Goal: Information Seeking & Learning: Learn about a topic

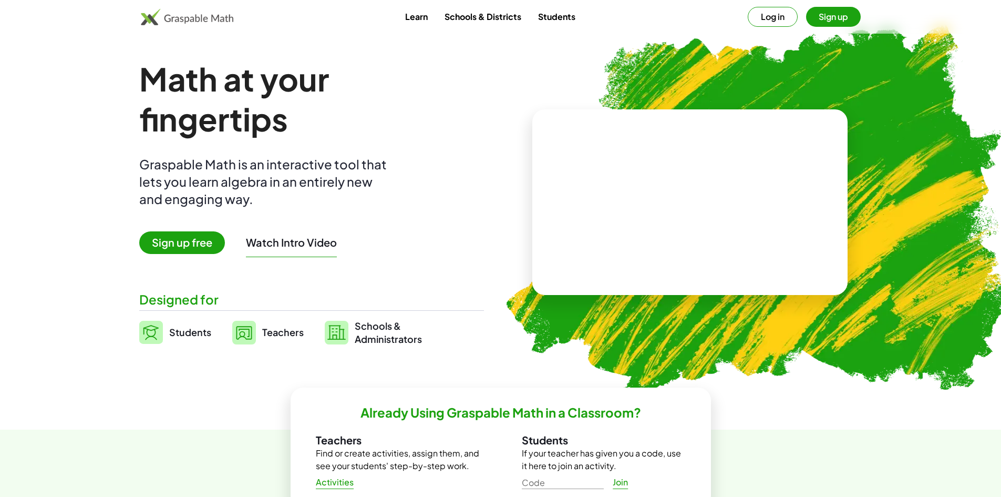
click at [195, 244] on span "Sign up free" at bounding box center [182, 242] width 86 height 23
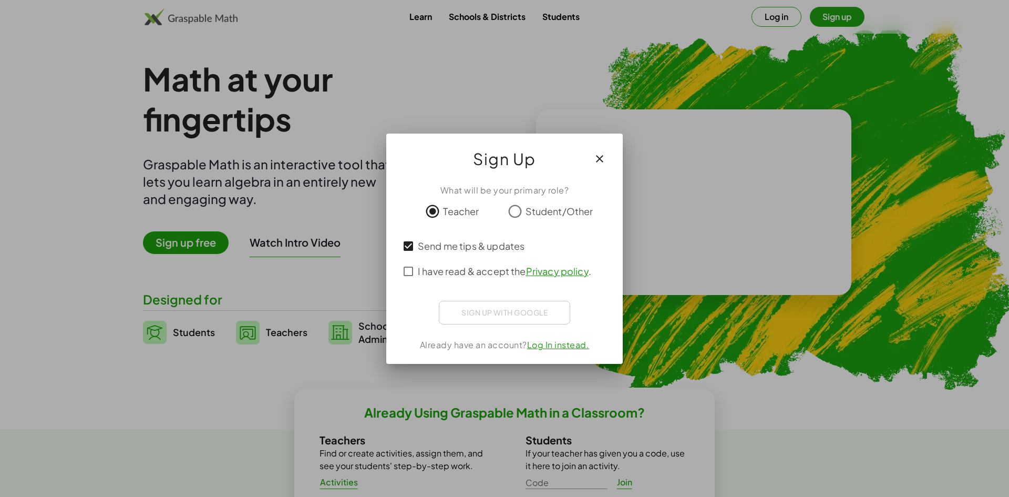
click at [418, 271] on span "I have read & accept the Privacy policy ." at bounding box center [504, 271] width 173 height 14
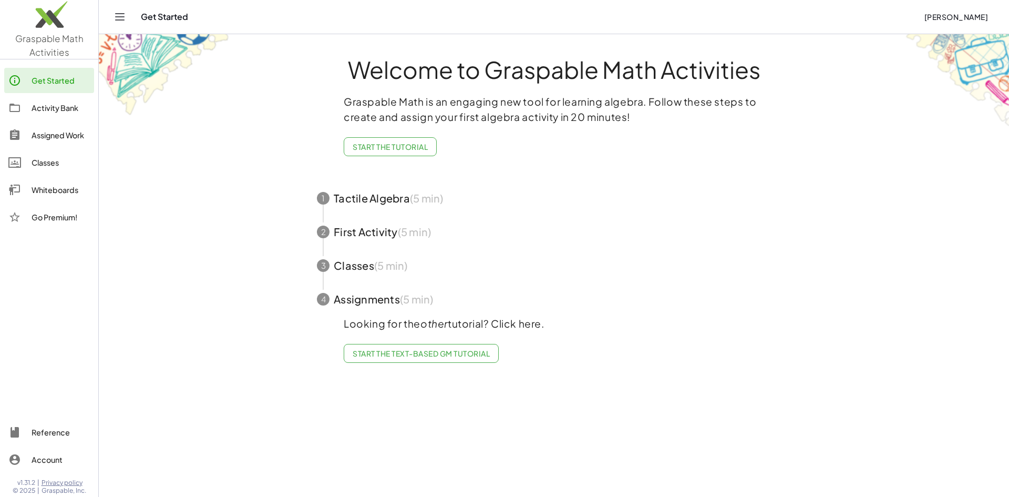
click at [449, 351] on span "Start the Text-based GM Tutorial" at bounding box center [421, 352] width 137 height 9
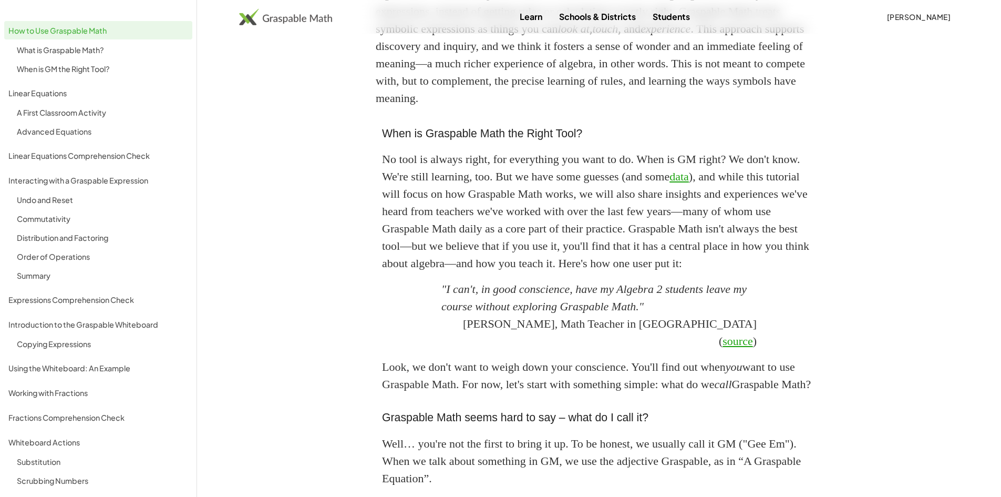
scroll to position [852, 0]
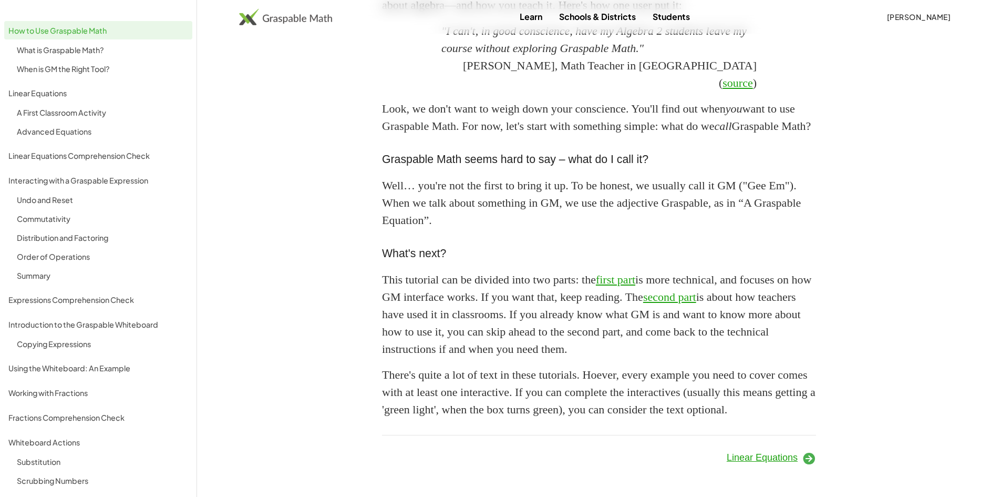
click at [785, 460] on span "Linear Equations" at bounding box center [762, 457] width 71 height 11
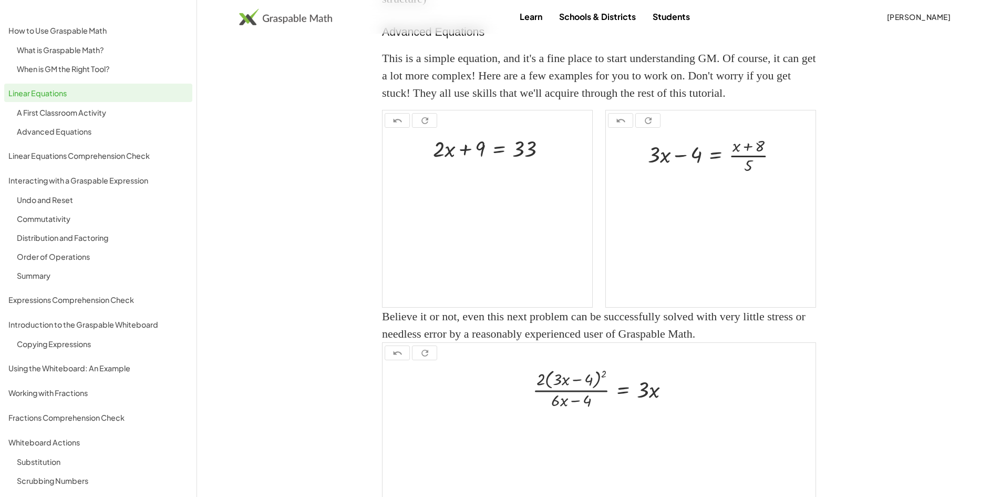
scroll to position [1265, 0]
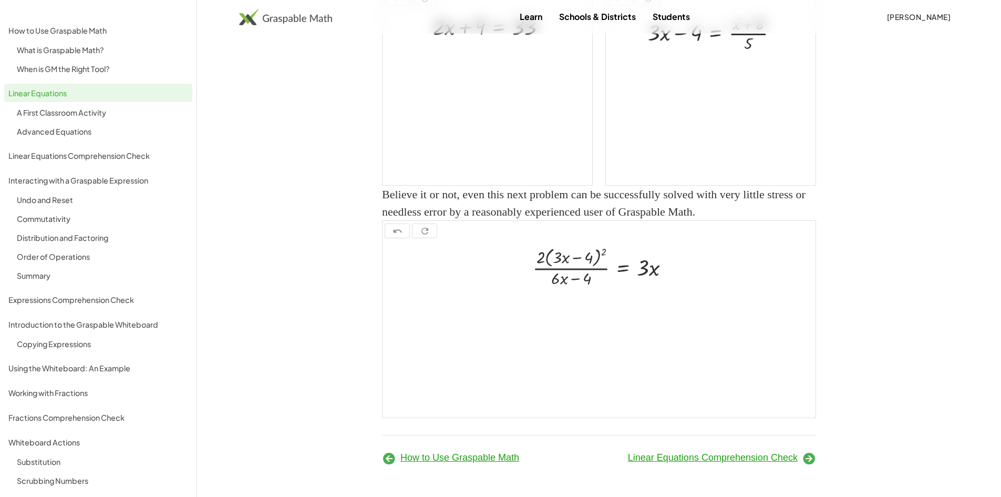
click at [815, 458] on icon at bounding box center [809, 458] width 14 height 14
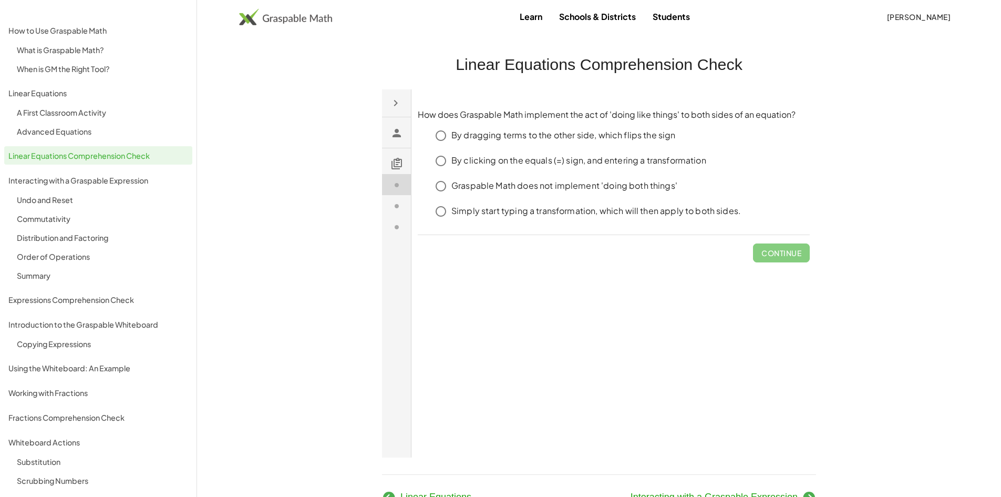
click at [291, 14] on img at bounding box center [285, 16] width 93 height 17
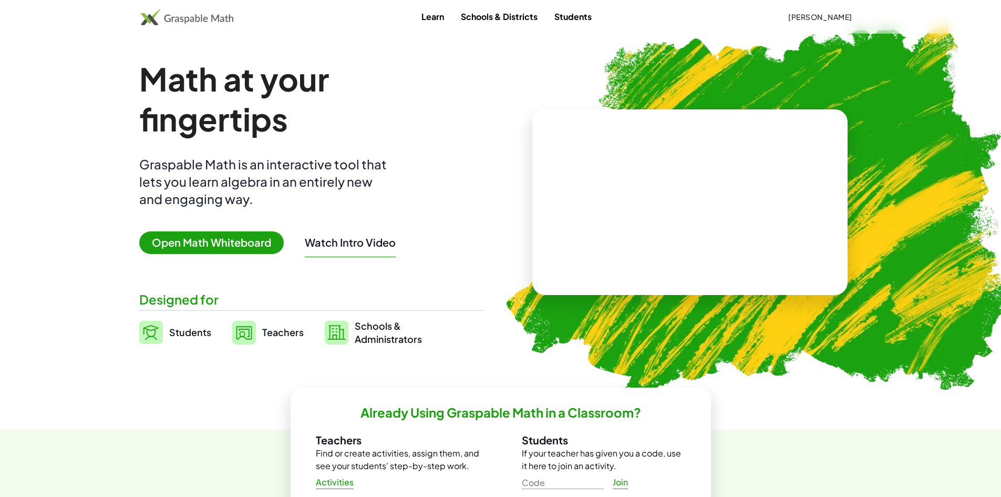
click at [238, 244] on span "Open Math Whiteboard" at bounding box center [211, 242] width 145 height 23
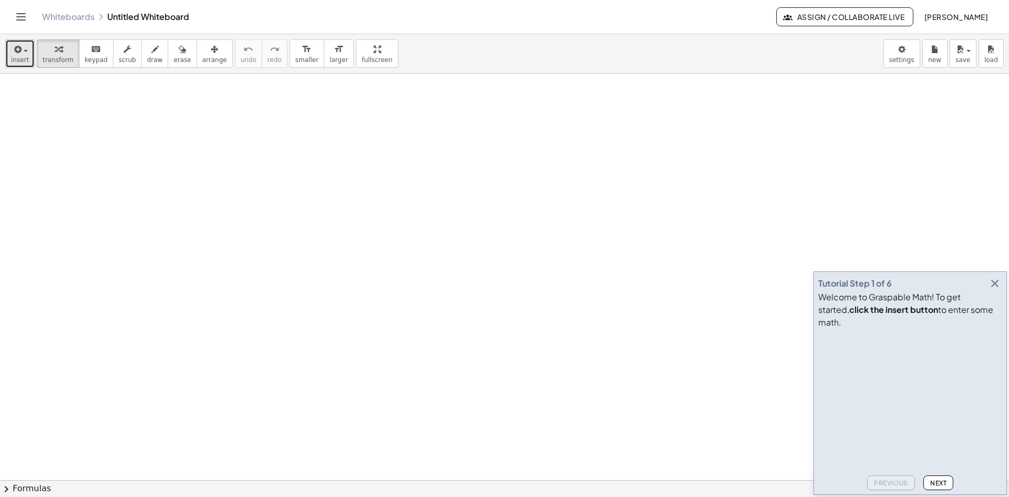
click at [23, 49] on div "button" at bounding box center [20, 49] width 18 height 13
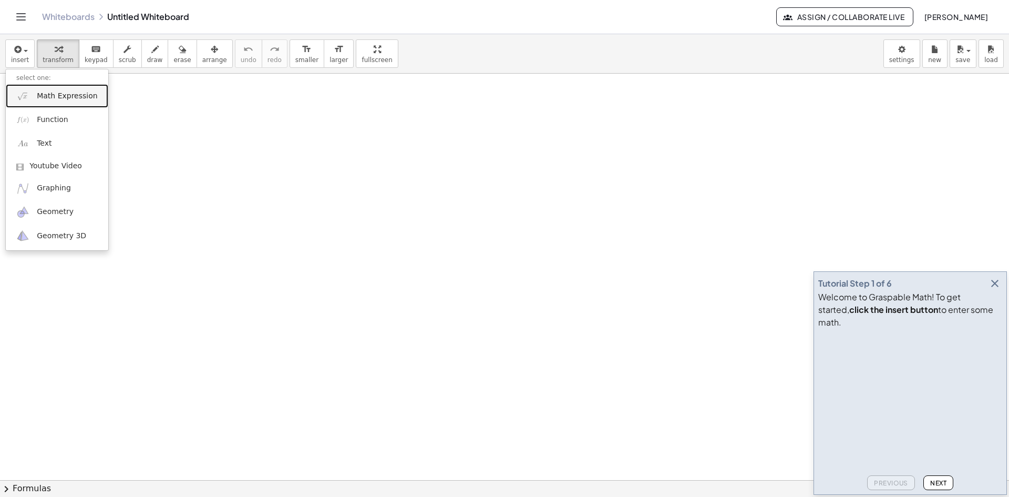
click at [64, 96] on span "Math Expression" at bounding box center [67, 96] width 60 height 11
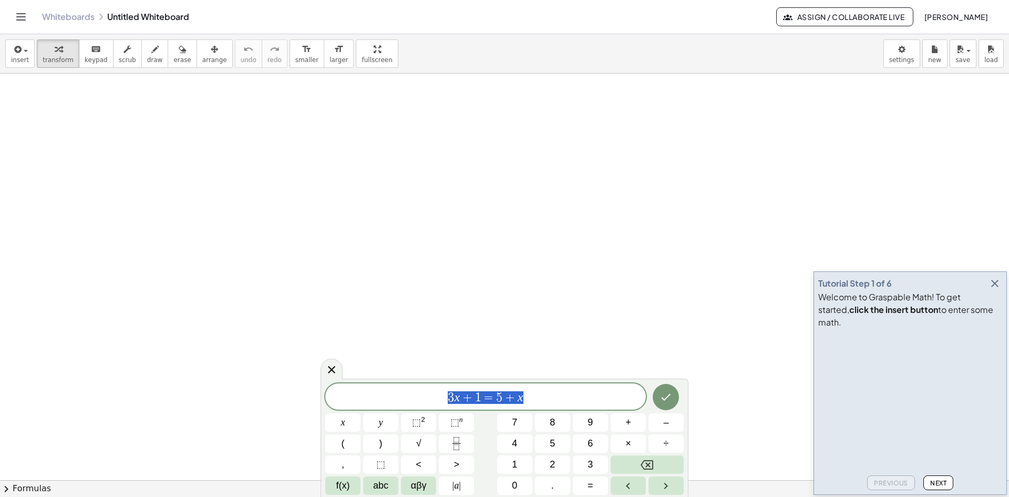
drag, startPoint x: 535, startPoint y: 398, endPoint x: 427, endPoint y: 391, distance: 108.5
click at [427, 391] on span "3 x + 1 = 5 + x" at bounding box center [485, 397] width 321 height 15
click at [657, 397] on button "Done" at bounding box center [666, 397] width 26 height 26
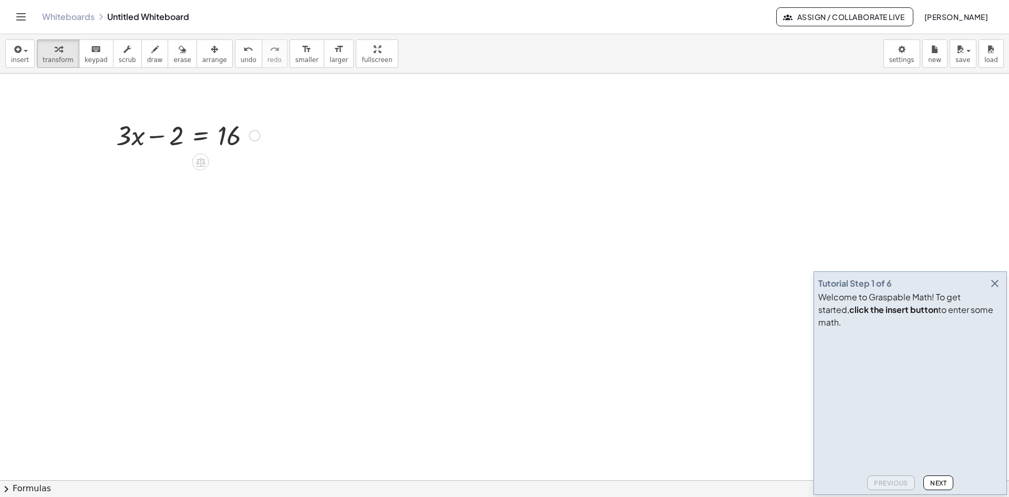
click at [176, 138] on div at bounding box center [188, 135] width 155 height 36
drag, startPoint x: 176, startPoint y: 136, endPoint x: 276, endPoint y: 131, distance: 100.5
click at [96, 172] on div at bounding box center [187, 170] width 232 height 36
click at [141, 170] on div at bounding box center [187, 170] width 232 height 36
drag, startPoint x: 293, startPoint y: 170, endPoint x: 295, endPoint y: 176, distance: 6.2
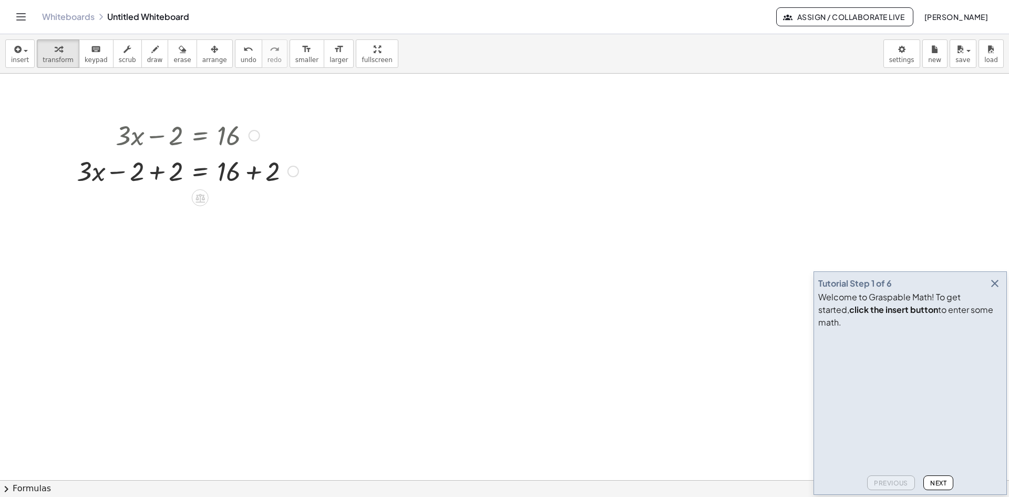
click at [293, 171] on div at bounding box center [293, 172] width 12 height 12
click at [335, 148] on span "Transform line" at bounding box center [338, 147] width 47 height 8
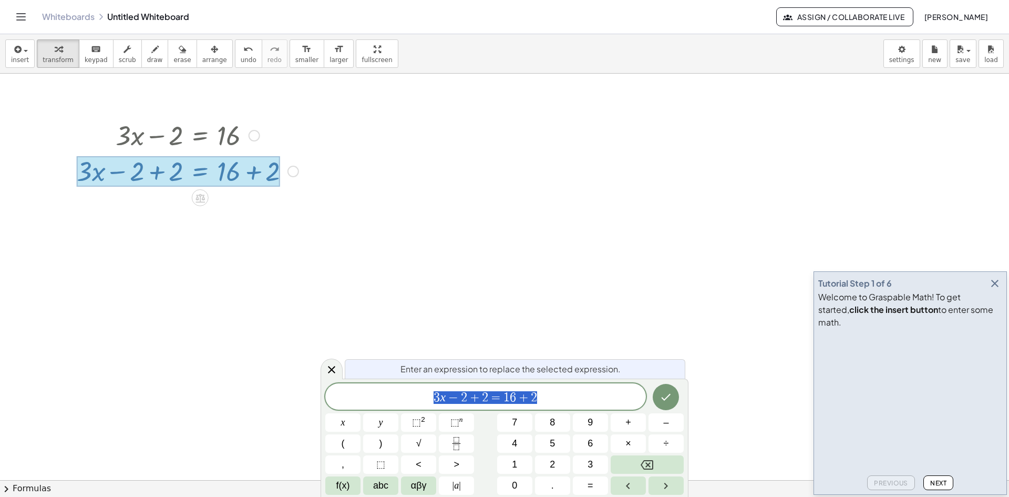
click at [597, 296] on div at bounding box center [504, 480] width 1009 height 812
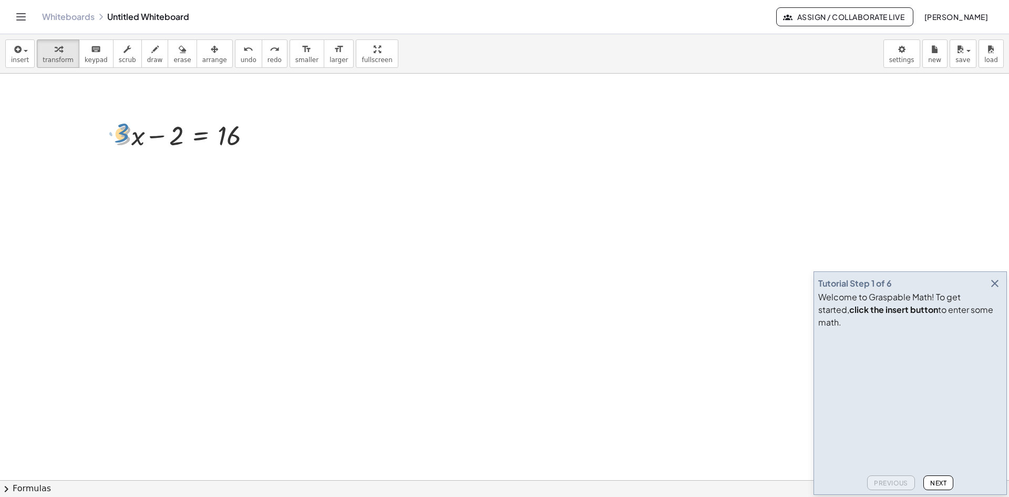
click at [127, 136] on div at bounding box center [188, 135] width 155 height 36
drag, startPoint x: 174, startPoint y: 137, endPoint x: 266, endPoint y: 140, distance: 91.5
drag, startPoint x: 139, startPoint y: 171, endPoint x: 324, endPoint y: 171, distance: 184.5
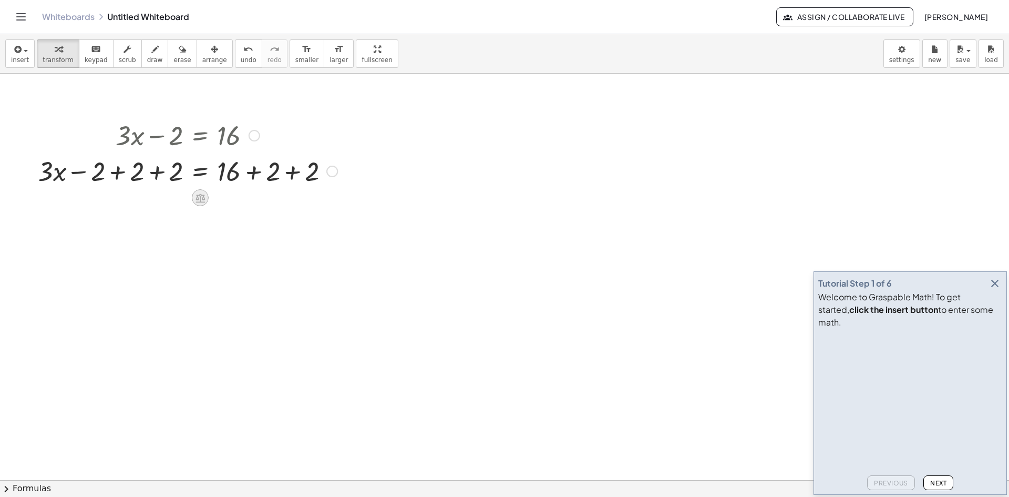
click at [203, 199] on icon at bounding box center [199, 197] width 9 height 9
click at [239, 198] on icon at bounding box center [242, 197] width 9 height 9
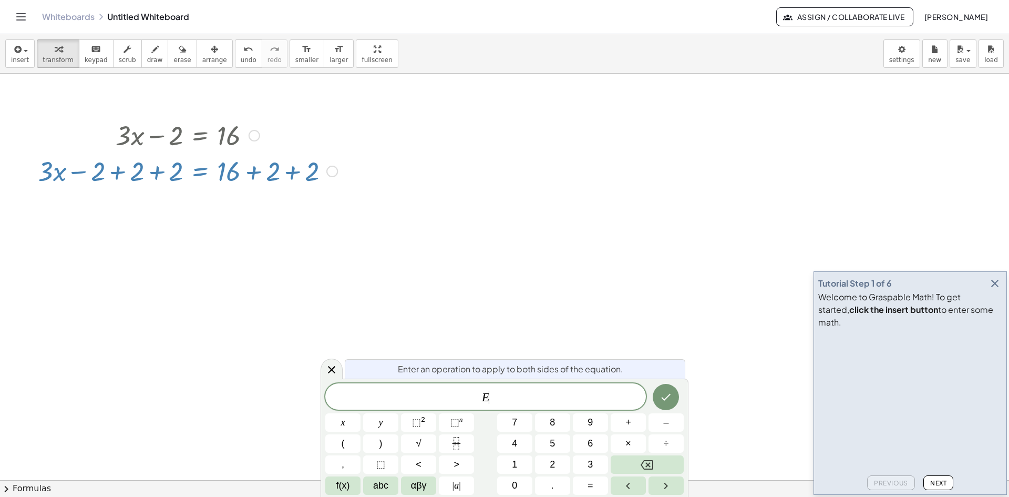
click at [312, 252] on div at bounding box center [504, 480] width 1009 height 812
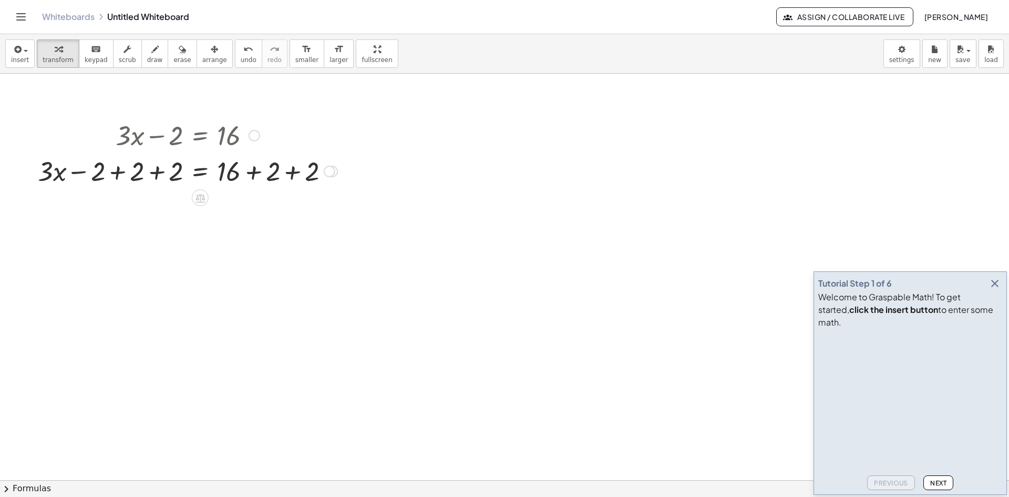
click at [200, 171] on div "+ · 3 · x = 16 + 2 + + 2 − 2 + 2 + 2" at bounding box center [200, 171] width 0 height 0
drag, startPoint x: 365, startPoint y: 184, endPoint x: 112, endPoint y: 161, distance: 253.9
click at [69, 176] on div "+ · 3 · x − 2 = 16 + · 3 · x − 2 + 2 = + 16 + 2 + · 3 · x = 16 + 2 + + 2 − 2 + …" at bounding box center [504, 480] width 1009 height 812
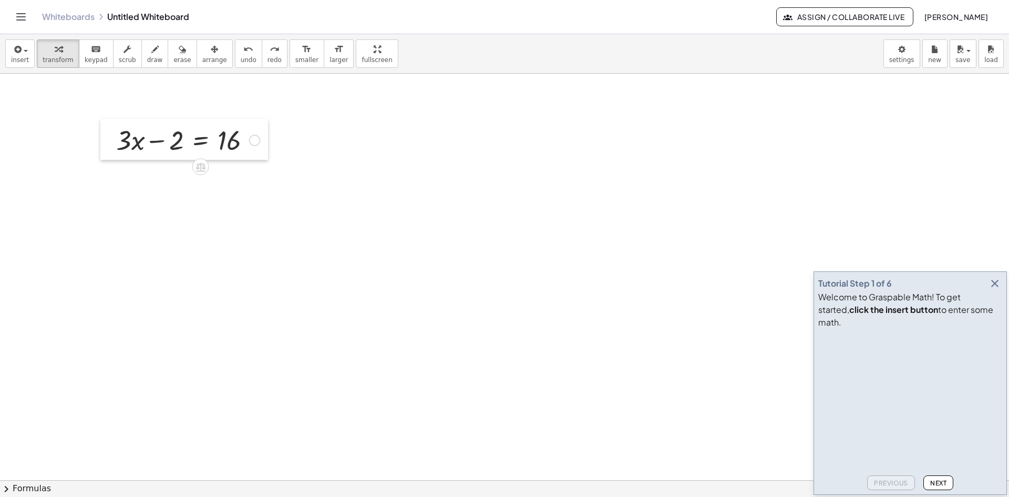
drag, startPoint x: 104, startPoint y: 123, endPoint x: 213, endPoint y: 122, distance: 109.3
click at [101, 119] on div at bounding box center [108, 139] width 16 height 41
click at [250, 142] on div at bounding box center [252, 140] width 12 height 12
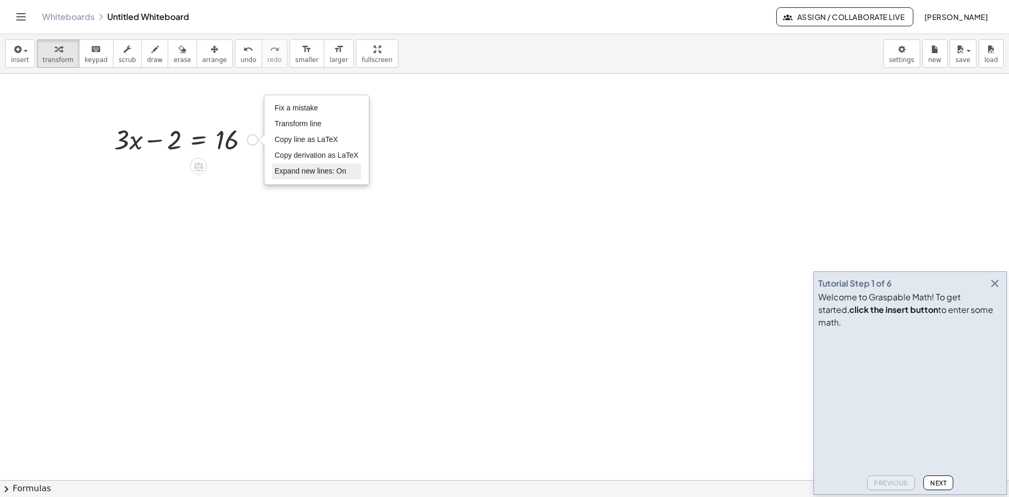
click at [327, 169] on span "Expand new lines: On" at bounding box center [310, 171] width 71 height 8
click at [199, 163] on icon at bounding box center [198, 166] width 9 height 9
click at [244, 166] on icon at bounding box center [240, 165] width 9 height 9
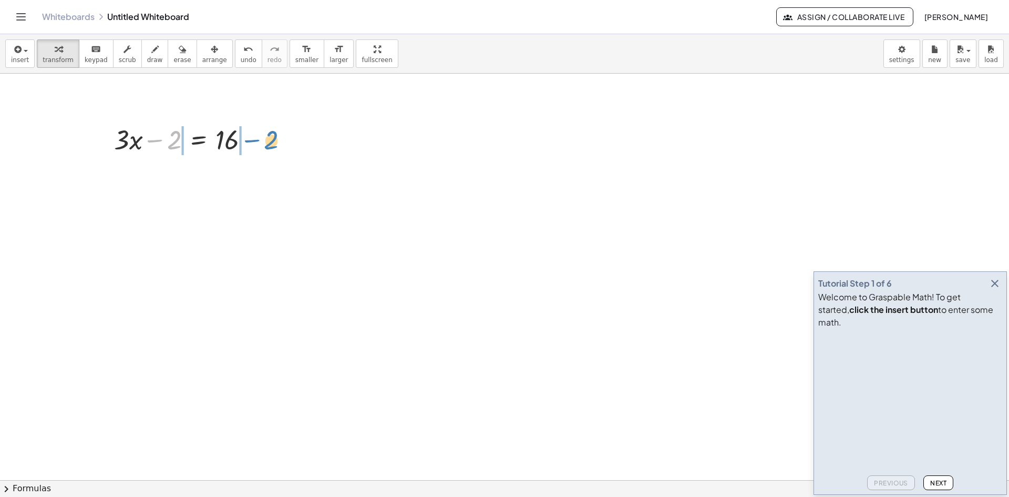
drag, startPoint x: 153, startPoint y: 142, endPoint x: 249, endPoint y: 142, distance: 96.2
click at [249, 142] on div at bounding box center [186, 139] width 155 height 36
drag, startPoint x: 271, startPoint y: 143, endPoint x: 222, endPoint y: 142, distance: 48.9
drag, startPoint x: 176, startPoint y: 140, endPoint x: 138, endPoint y: 140, distance: 37.3
drag, startPoint x: 160, startPoint y: 139, endPoint x: 238, endPoint y: 160, distance: 80.6
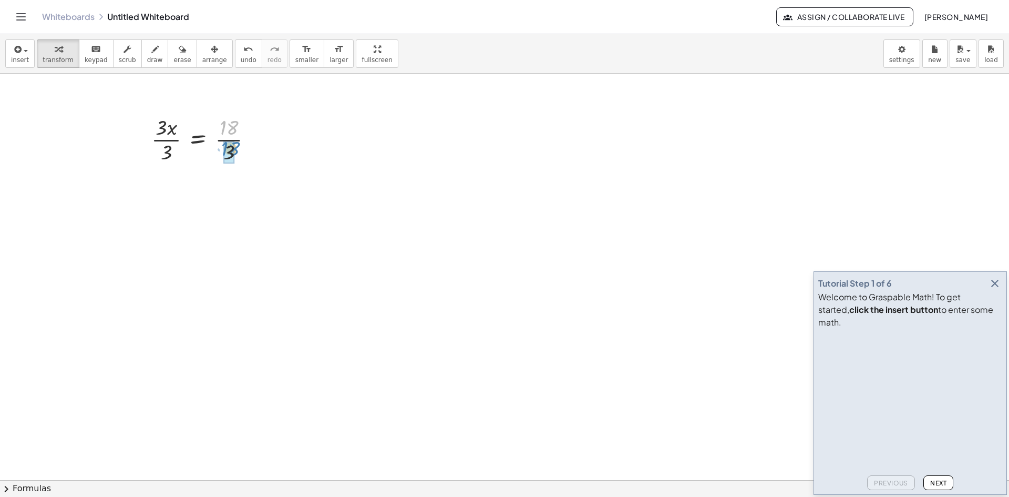
drag, startPoint x: 229, startPoint y: 125, endPoint x: 230, endPoint y: 146, distance: 21.1
drag, startPoint x: 161, startPoint y: 129, endPoint x: 230, endPoint y: 162, distance: 76.9
click at [230, 162] on div at bounding box center [200, 138] width 108 height 53
drag, startPoint x: 144, startPoint y: 130, endPoint x: 199, endPoint y: 218, distance: 103.4
drag, startPoint x: 148, startPoint y: 128, endPoint x: 193, endPoint y: 137, distance: 46.1
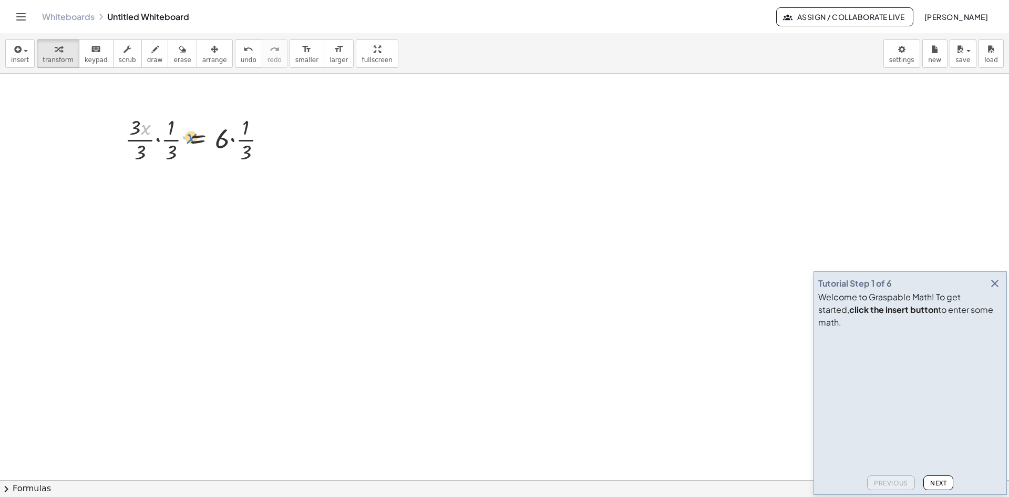
click at [193, 137] on div at bounding box center [200, 138] width 160 height 53
drag, startPoint x: 172, startPoint y: 152, endPoint x: 232, endPoint y: 141, distance: 60.9
drag, startPoint x: 224, startPoint y: 139, endPoint x: 248, endPoint y: 143, distance: 24.1
drag, startPoint x: 258, startPoint y: 151, endPoint x: 230, endPoint y: 140, distance: 29.8
drag, startPoint x: 174, startPoint y: 143, endPoint x: 149, endPoint y: 135, distance: 26.6
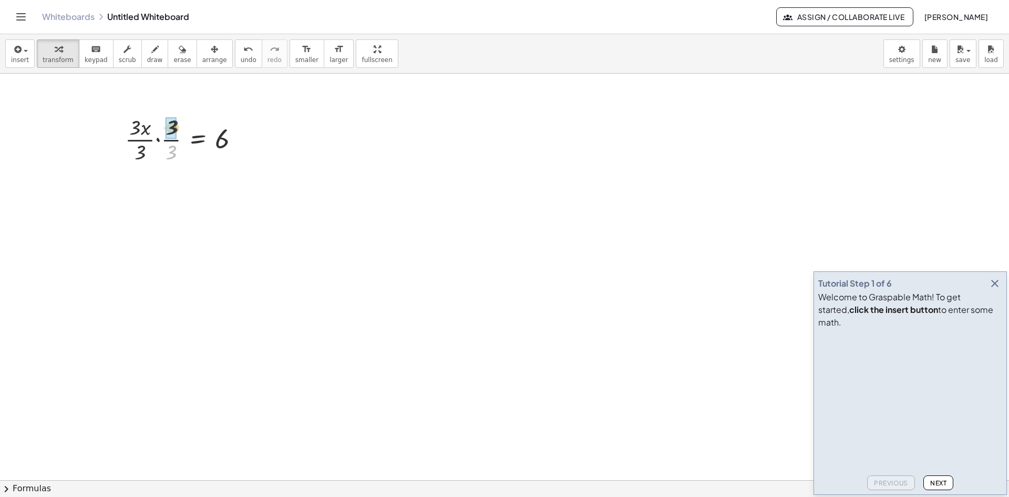
drag, startPoint x: 172, startPoint y: 140, endPoint x: 172, endPoint y: 125, distance: 15.2
drag, startPoint x: 167, startPoint y: 149, endPoint x: 162, endPoint y: 136, distance: 14.5
drag, startPoint x: 214, startPoint y: 141, endPoint x: 301, endPoint y: 201, distance: 104.7
click at [301, 201] on div "+ · 3 · x − 2 = 16 + · 3 · x − 2 + 2 = + 16 + 2 + · 3 · x − 2 + 2 = 18 + · 3 · …" at bounding box center [504, 480] width 1009 height 812
click at [173, 58] on span "erase" at bounding box center [181, 59] width 17 height 7
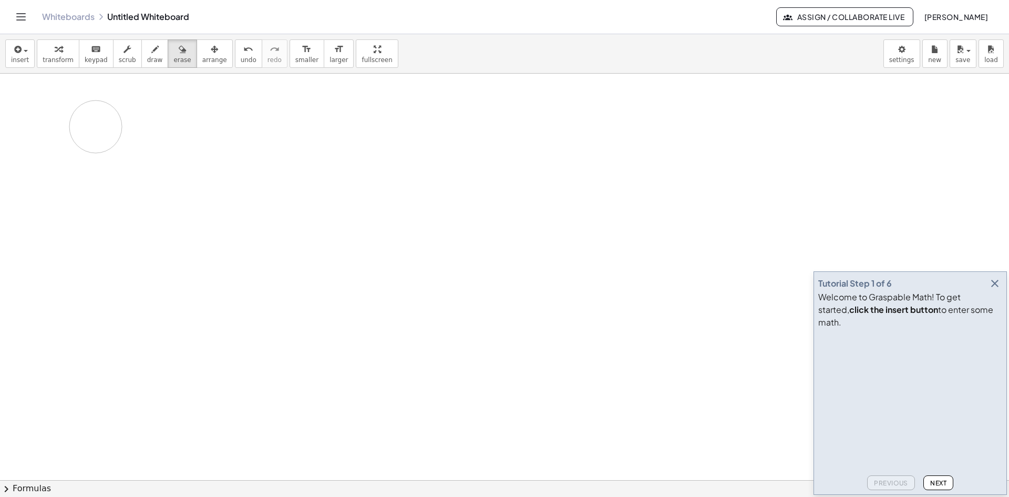
drag, startPoint x: 173, startPoint y: 144, endPoint x: 35, endPoint y: 99, distance: 145.7
click at [23, 105] on div at bounding box center [504, 480] width 1009 height 812
drag, startPoint x: 178, startPoint y: 129, endPoint x: 208, endPoint y: 149, distance: 36.0
click at [208, 149] on div at bounding box center [504, 480] width 1009 height 812
click at [204, 53] on div "button" at bounding box center [214, 49] width 25 height 13
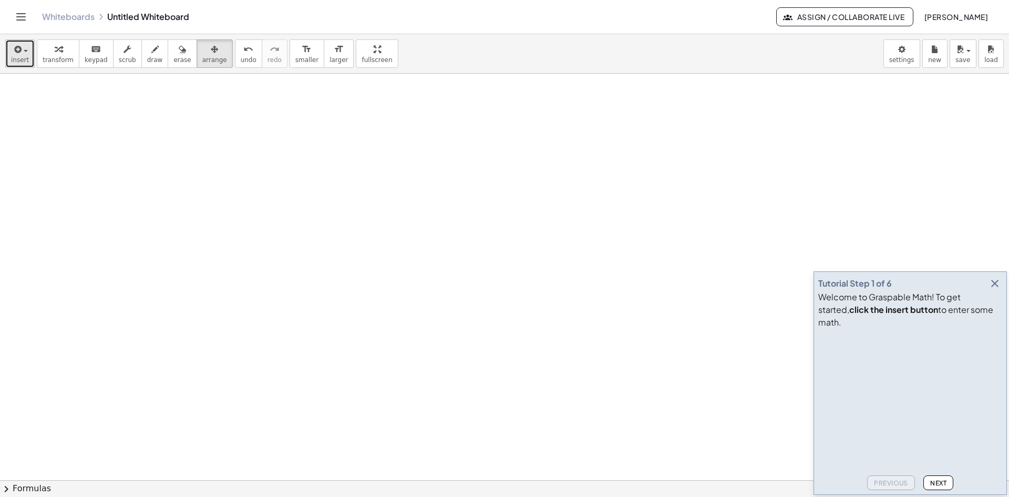
click at [26, 54] on div "button" at bounding box center [20, 49] width 18 height 13
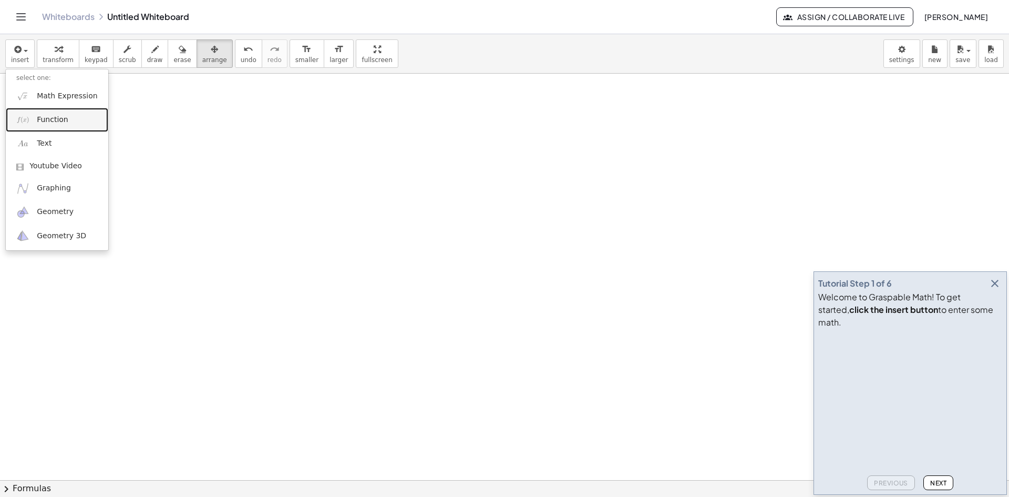
click at [64, 119] on span "Function" at bounding box center [53, 120] width 32 height 11
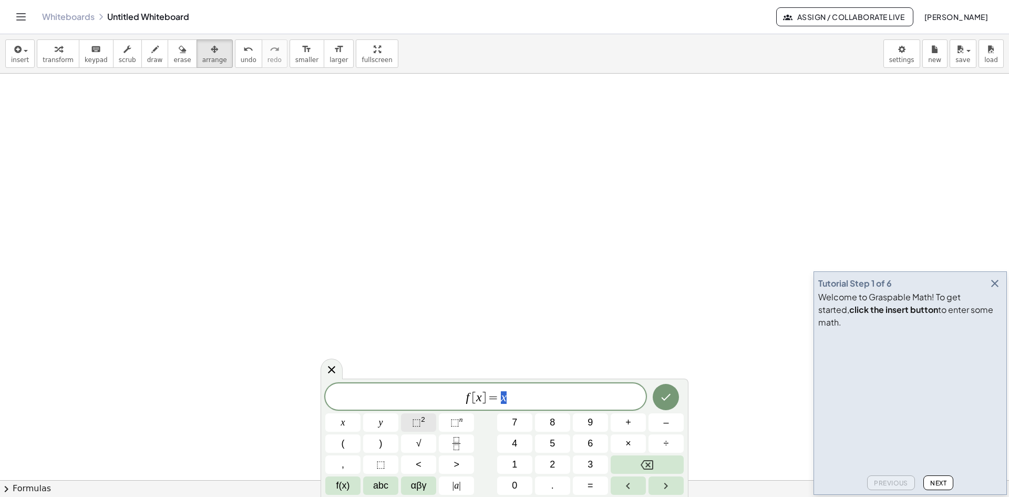
click at [425, 421] on button "⬚ 2" at bounding box center [418, 422] width 35 height 18
click at [670, 398] on icon "Done" at bounding box center [666, 394] width 13 height 13
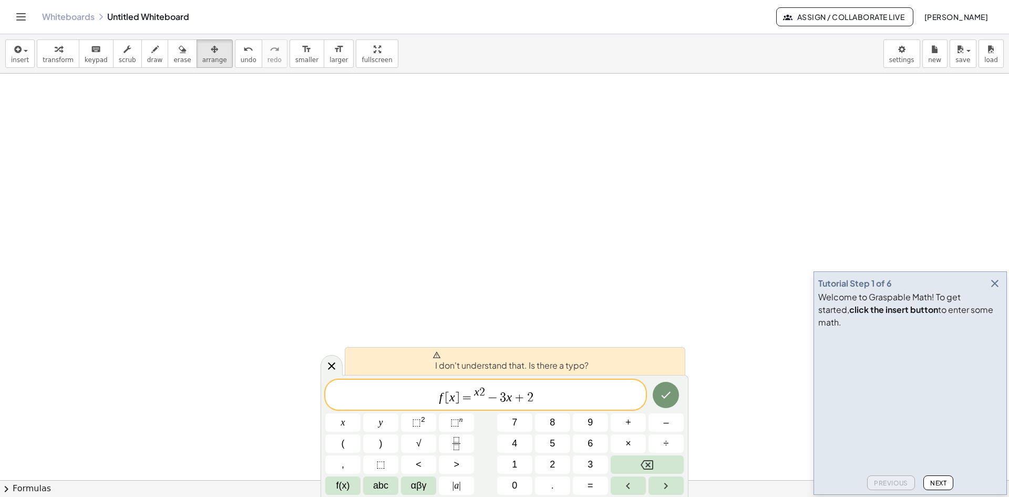
click at [486, 391] on span "−" at bounding box center [492, 397] width 15 height 13
click at [351, 485] on button "f(x)" at bounding box center [342, 485] width 35 height 18
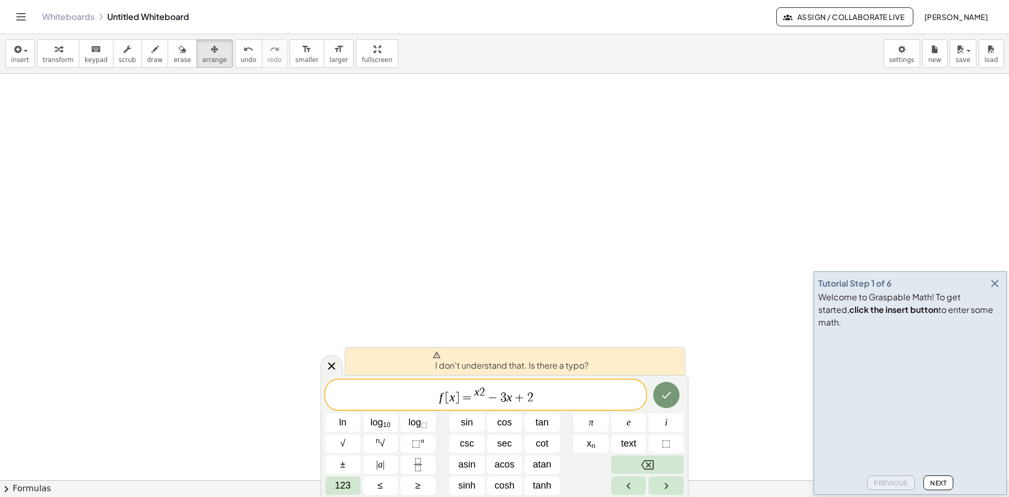
click at [485, 390] on span "x 2" at bounding box center [480, 393] width 11 height 12
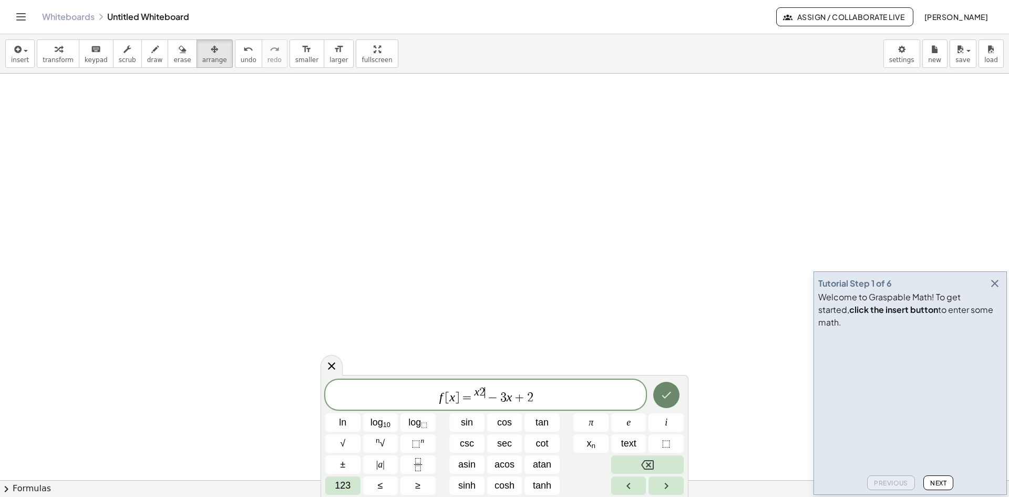
click at [660, 389] on icon "Done" at bounding box center [666, 394] width 13 height 13
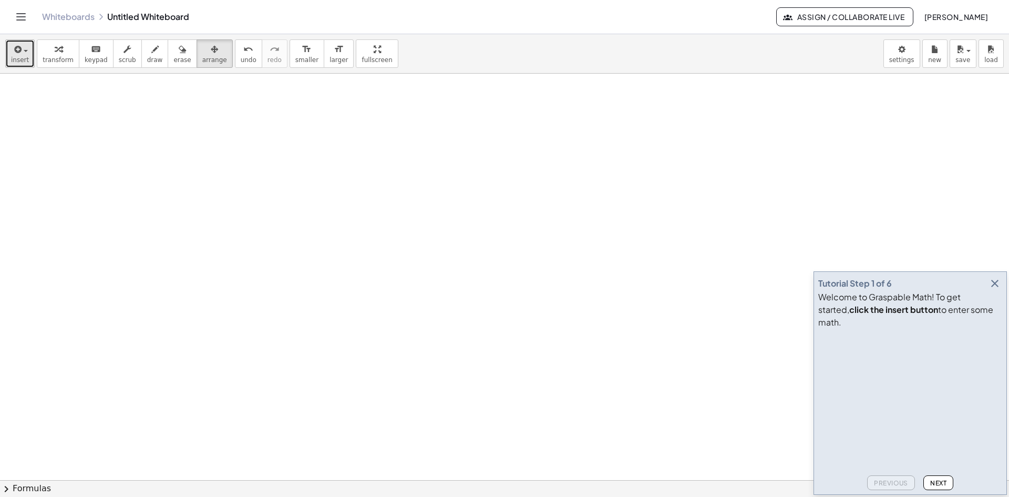
click at [28, 49] on button "insert" at bounding box center [19, 53] width 29 height 28
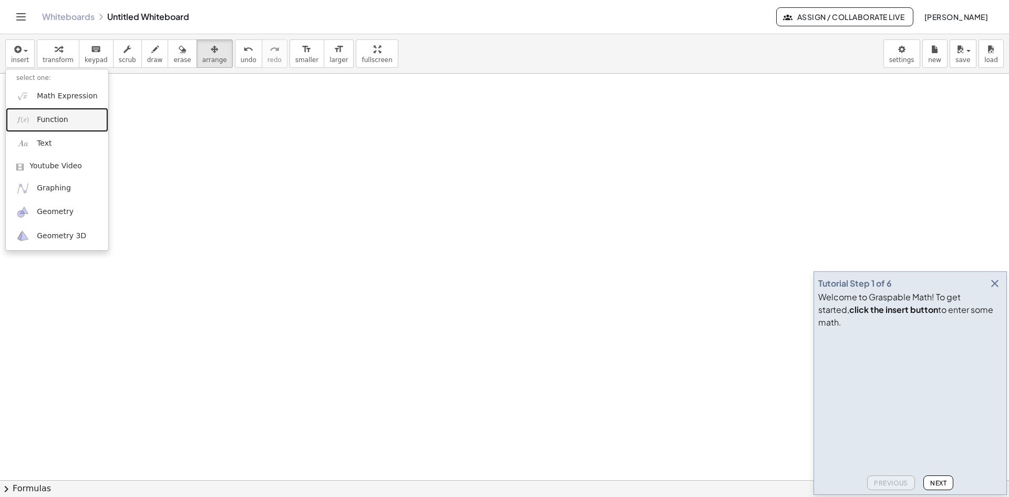
click at [60, 118] on span "Function" at bounding box center [53, 120] width 32 height 11
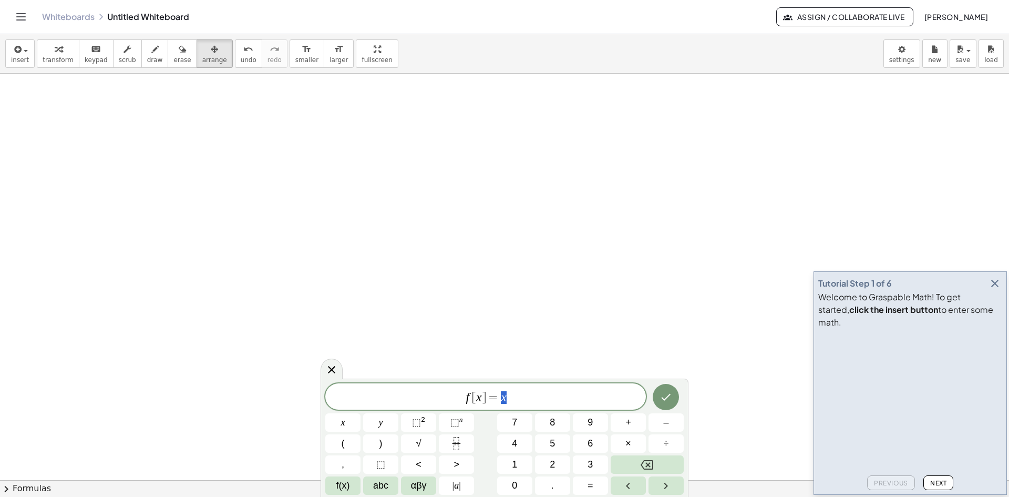
click at [515, 403] on span "f [ x ] = x" at bounding box center [485, 397] width 321 height 15
click at [665, 399] on icon "Done" at bounding box center [666, 397] width 9 height 7
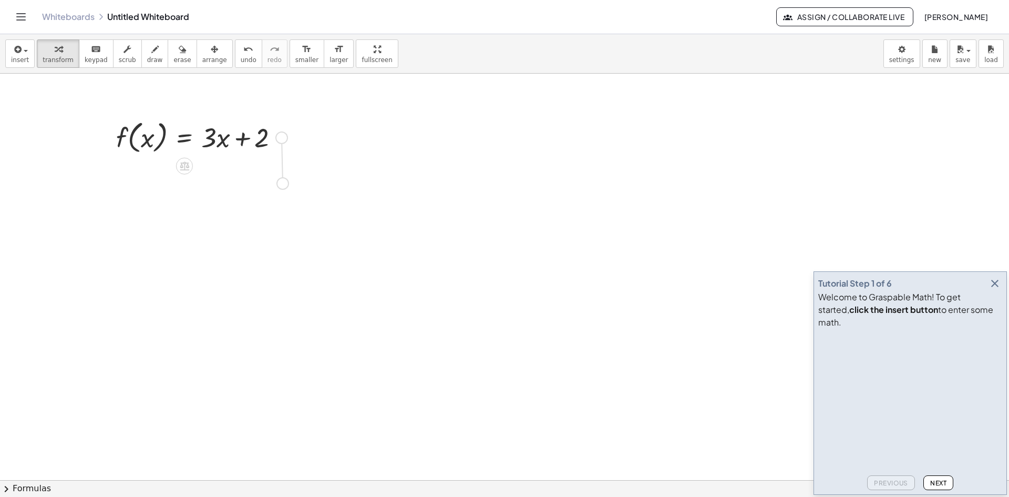
drag, startPoint x: 282, startPoint y: 138, endPoint x: 283, endPoint y: 187, distance: 48.4
click at [283, 187] on div "f ( , x ) = + · 3 · x + 2" at bounding box center [504, 480] width 1009 height 812
drag, startPoint x: 178, startPoint y: 209, endPoint x: 194, endPoint y: 215, distance: 17.5
click at [198, 217] on div "f ( , x ) = + · 3 · x + 2 f ( , x ) = + · 3 · x + 2" at bounding box center [504, 480] width 1009 height 812
click at [127, 177] on div at bounding box center [195, 178] width 182 height 40
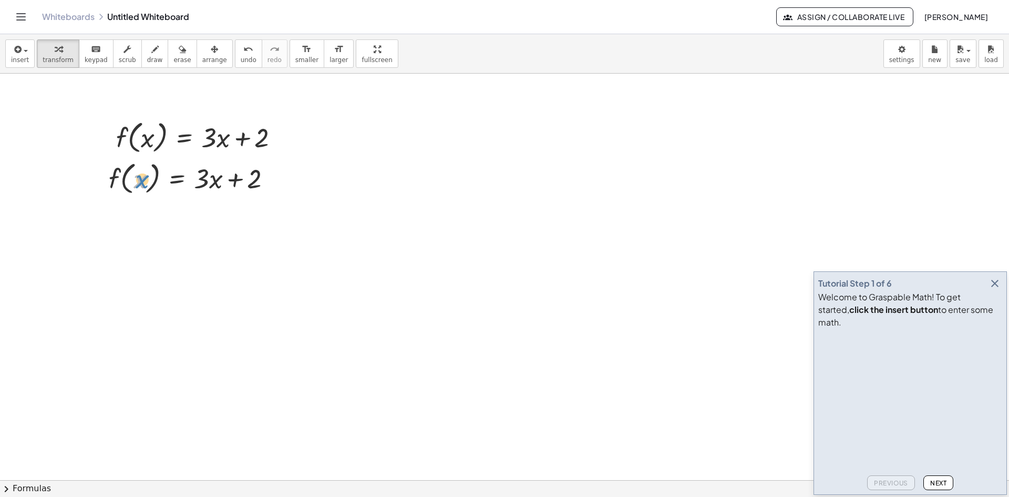
drag, startPoint x: 139, startPoint y: 175, endPoint x: 119, endPoint y: 172, distance: 20.7
click at [136, 175] on div at bounding box center [195, 178] width 182 height 40
drag, startPoint x: 114, startPoint y: 171, endPoint x: 155, endPoint y: 213, distance: 58.4
click at [155, 213] on div "f ( , x ) = + · 3 · x + 2 f ( , ) f ( , x ) = + · 3 · x + 2" at bounding box center [504, 480] width 1009 height 812
drag, startPoint x: 213, startPoint y: 181, endPoint x: 200, endPoint y: 181, distance: 13.1
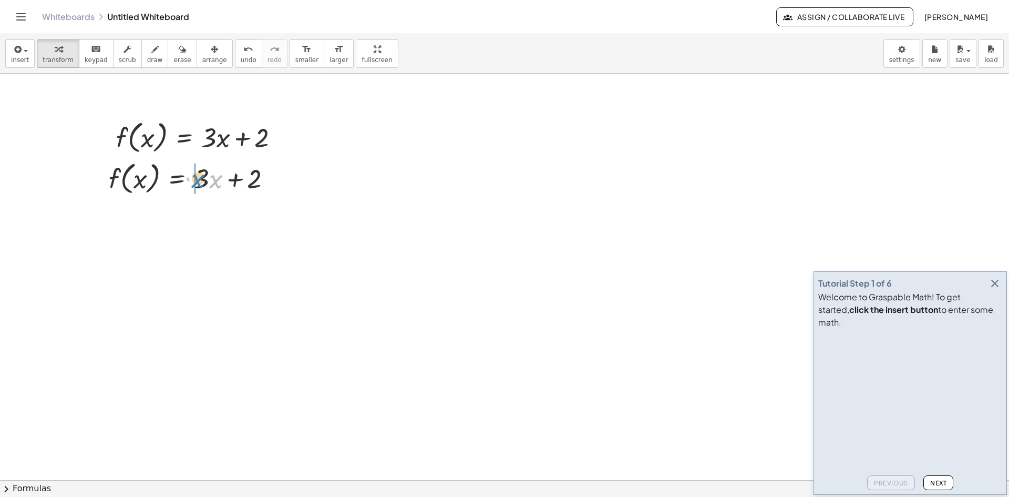
click at [198, 180] on div at bounding box center [195, 178] width 182 height 40
drag, startPoint x: 214, startPoint y: 215, endPoint x: 184, endPoint y: 219, distance: 29.7
click at [184, 219] on div at bounding box center [195, 218] width 182 height 40
drag, startPoint x: 214, startPoint y: 222, endPoint x: 213, endPoint y: 275, distance: 53.6
drag, startPoint x: 255, startPoint y: 219, endPoint x: 300, endPoint y: 223, distance: 44.3
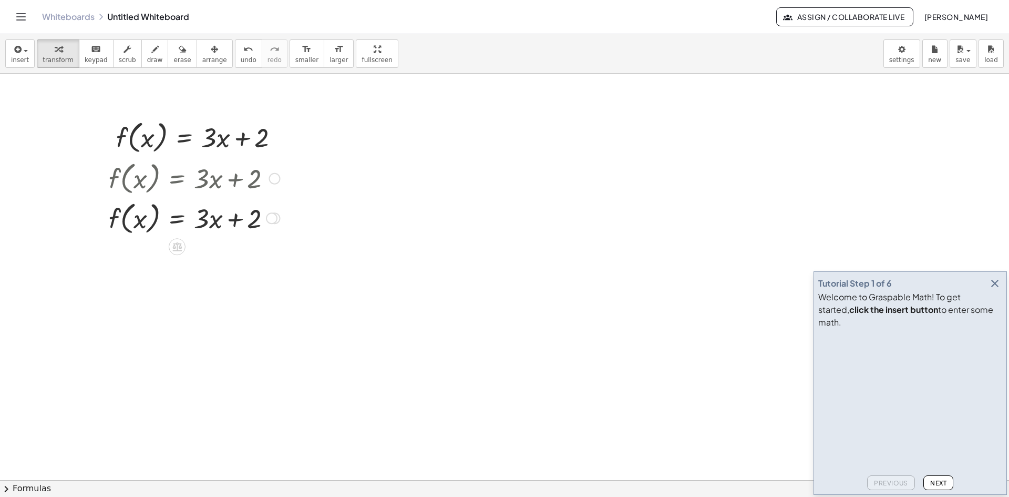
click at [273, 219] on div at bounding box center [272, 218] width 12 height 12
click at [314, 193] on span "Transform line" at bounding box center [317, 194] width 47 height 8
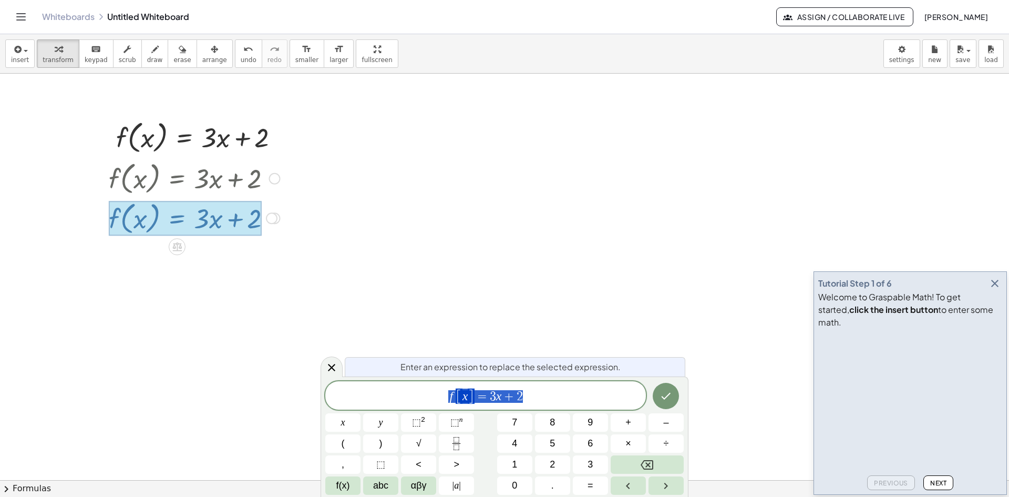
click at [440, 275] on div at bounding box center [504, 480] width 1009 height 812
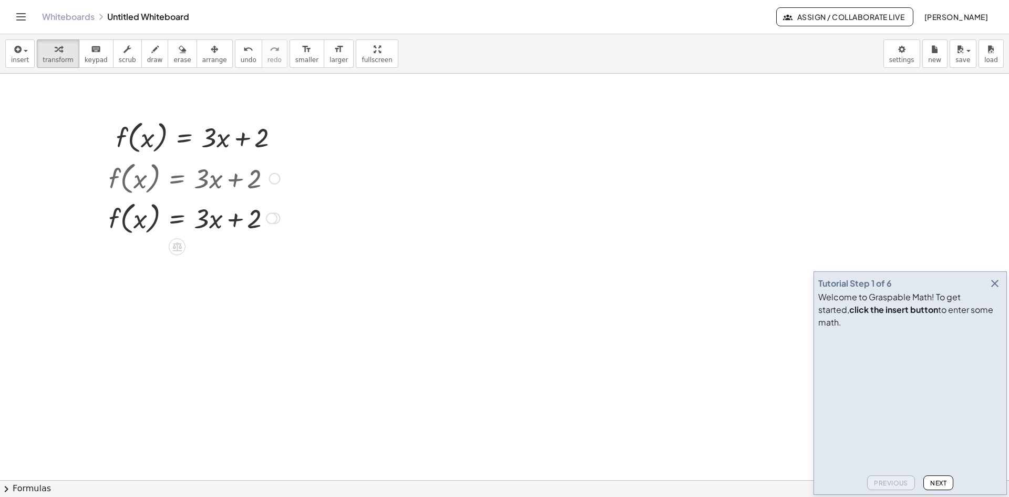
click at [173, 245] on icon at bounding box center [176, 246] width 9 height 9
click at [218, 246] on icon at bounding box center [219, 247] width 6 height 2
click at [179, 53] on icon "button" at bounding box center [182, 49] width 7 height 13
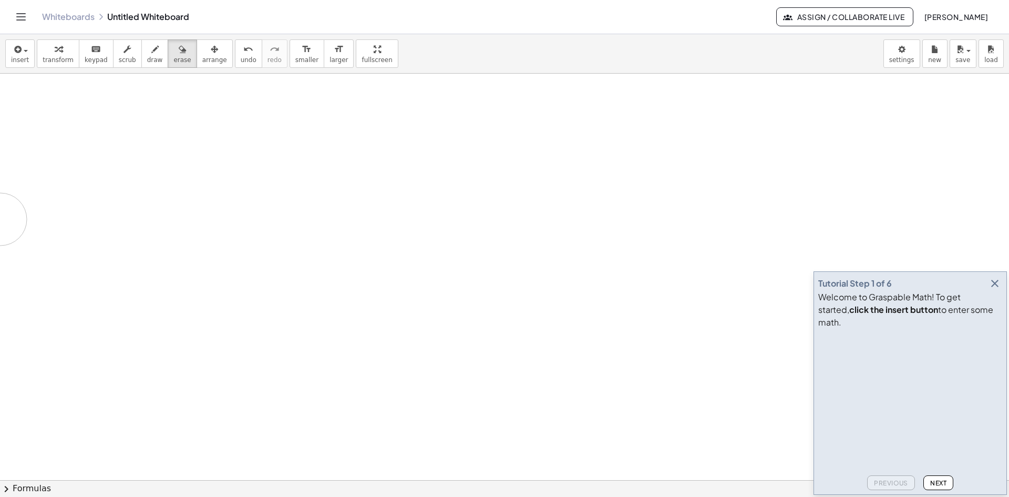
drag, startPoint x: 262, startPoint y: 208, endPoint x: 136, endPoint y: 229, distance: 127.8
click at [175, 222] on div at bounding box center [504, 480] width 1009 height 812
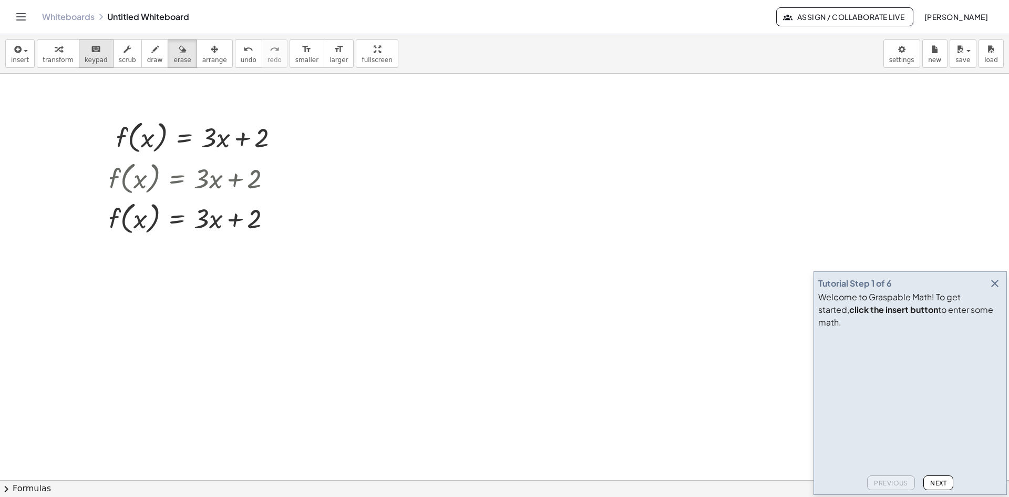
click at [95, 54] on div "keyboard" at bounding box center [96, 49] width 23 height 13
click at [125, 57] on button "scrub" at bounding box center [127, 53] width 29 height 28
drag, startPoint x: 209, startPoint y: 123, endPoint x: 213, endPoint y: 108, distance: 16.0
click at [213, 108] on div "f ( , x ) = + · 3 ▲ ▼ · x + 2 ▲ ▼ f ( , x ) = + · 3 · x + 2 f ( , x ) = + · x ·…" at bounding box center [504, 480] width 1009 height 812
click at [208, 151] on div "▼" at bounding box center [208, 152] width 7 height 9
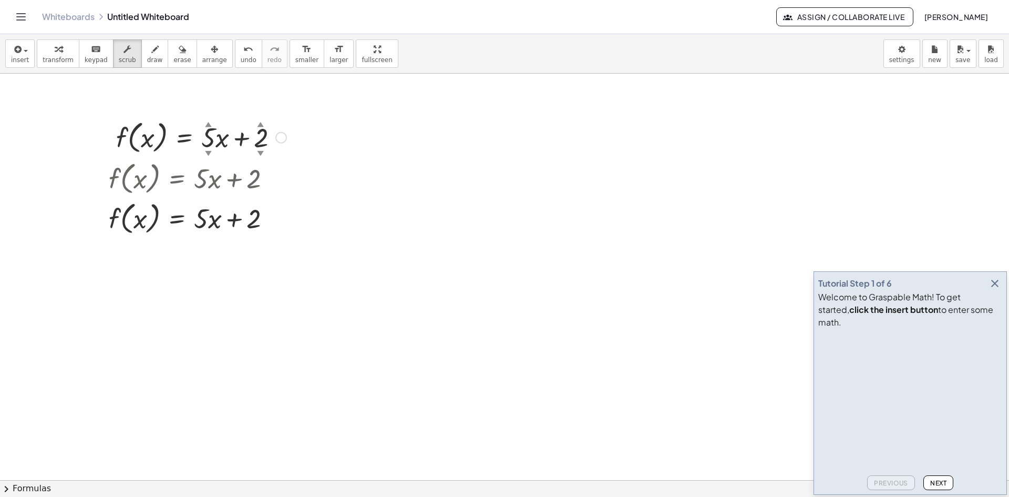
click at [208, 151] on div "▼" at bounding box center [208, 152] width 7 height 9
click at [209, 153] on div "▼" at bounding box center [208, 152] width 7 height 9
drag, startPoint x: 298, startPoint y: 139, endPoint x: 290, endPoint y: 139, distance: 7.9
click at [297, 139] on div at bounding box center [504, 480] width 1009 height 812
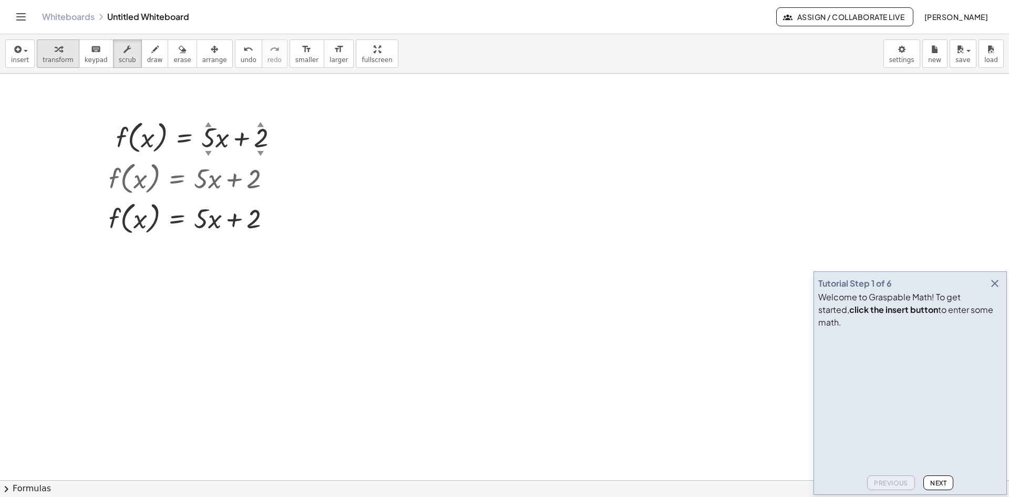
click at [55, 46] on icon "button" at bounding box center [58, 49] width 7 height 13
drag, startPoint x: 155, startPoint y: 120, endPoint x: 159, endPoint y: 125, distance: 5.6
click at [156, 120] on div at bounding box center [201, 137] width 181 height 40
click at [190, 166] on icon at bounding box center [184, 165] width 11 height 11
click at [307, 272] on div at bounding box center [504, 480] width 1009 height 812
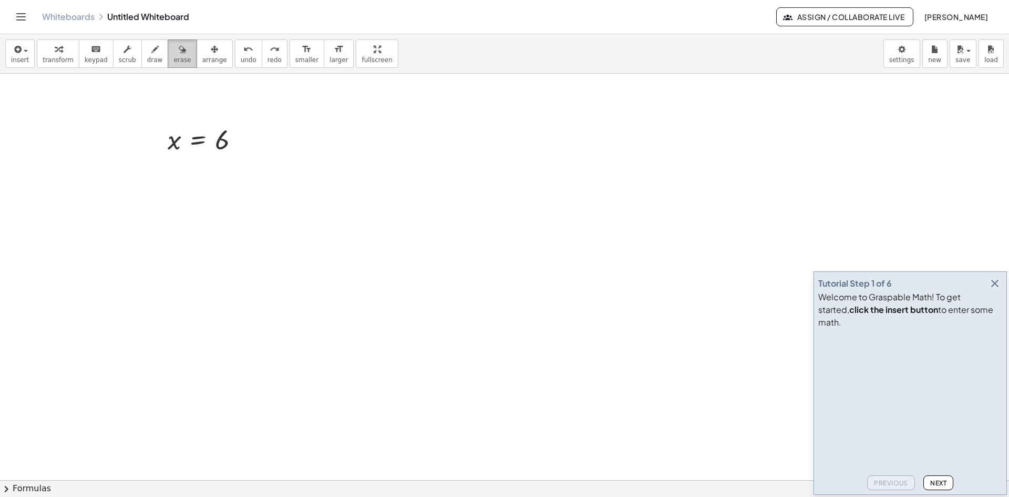
click at [173, 50] on div "button" at bounding box center [181, 49] width 17 height 13
drag, startPoint x: 182, startPoint y: 157, endPoint x: 285, endPoint y: 136, distance: 105.0
click at [214, 140] on div at bounding box center [504, 480] width 1009 height 812
click at [56, 54] on icon "button" at bounding box center [58, 49] width 7 height 13
click at [16, 55] on icon "button" at bounding box center [16, 49] width 9 height 13
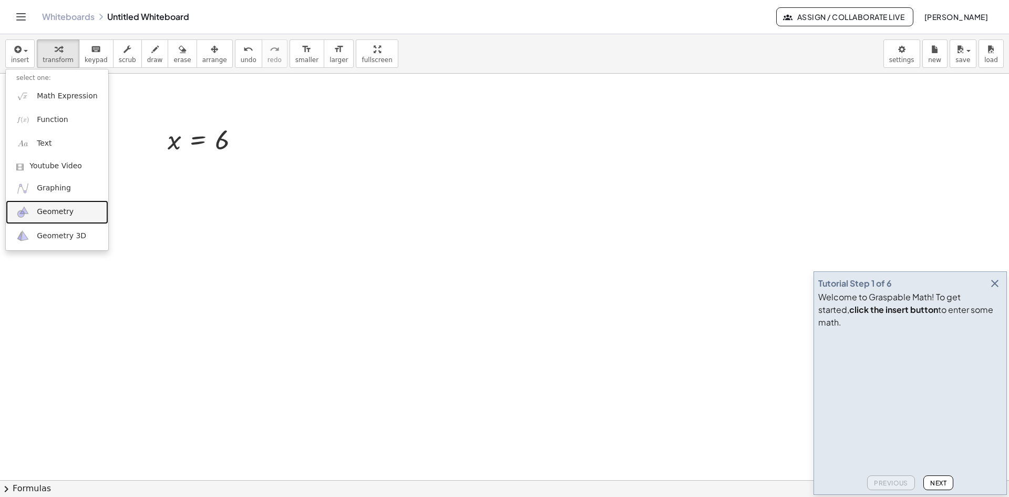
click at [50, 212] on span "Geometry" at bounding box center [55, 212] width 37 height 11
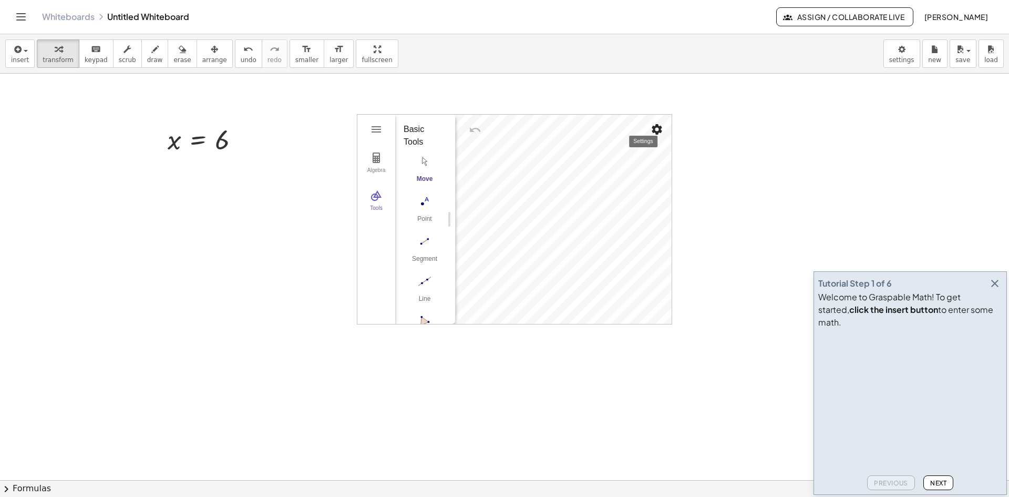
click at [658, 128] on img "Settings" at bounding box center [657, 129] width 13 height 13
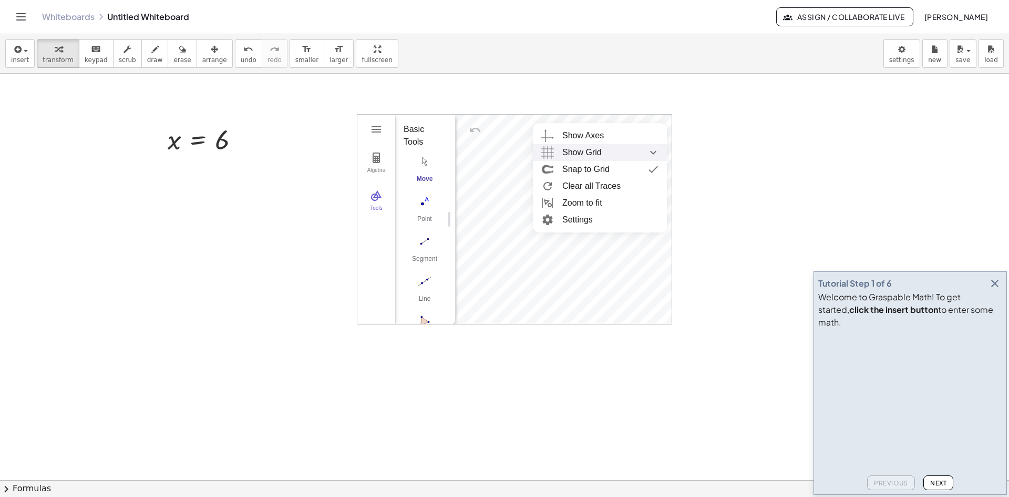
click at [614, 150] on div "Show Grid" at bounding box center [610, 152] width 96 height 17
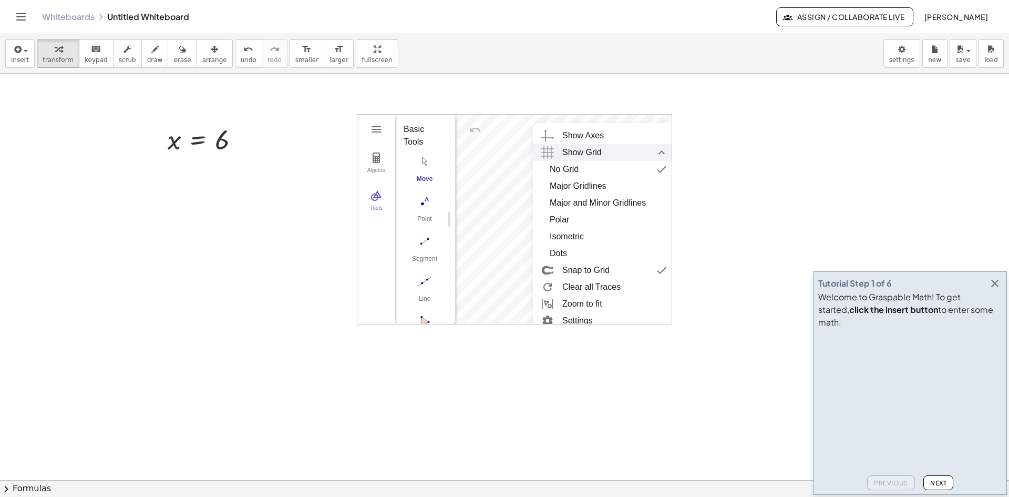
click at [747, 153] on div at bounding box center [504, 480] width 1009 height 812
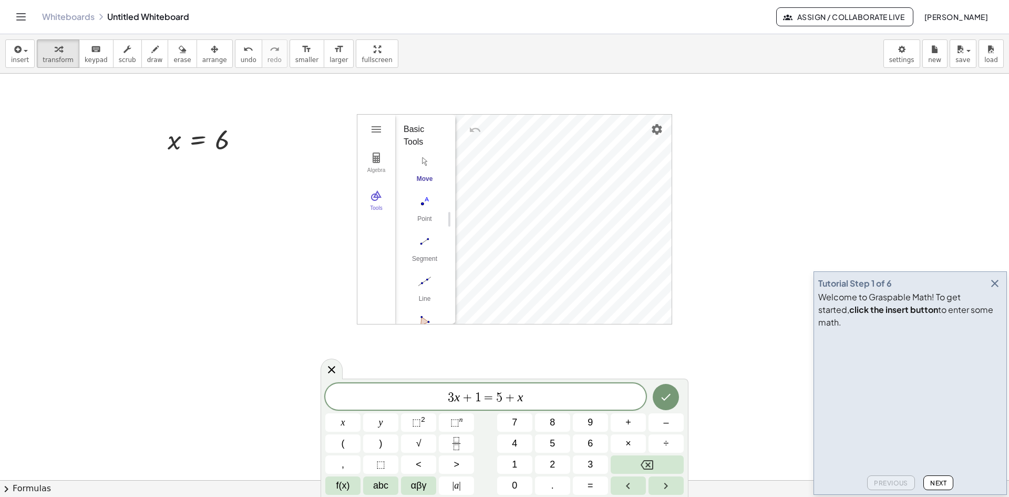
click at [63, 25] on div "Whiteboards Untitled Whiteboard Assign / Collaborate Live [PERSON_NAME]" at bounding box center [505, 17] width 984 height 34
click at [61, 13] on link "Whiteboards" at bounding box center [68, 17] width 53 height 11
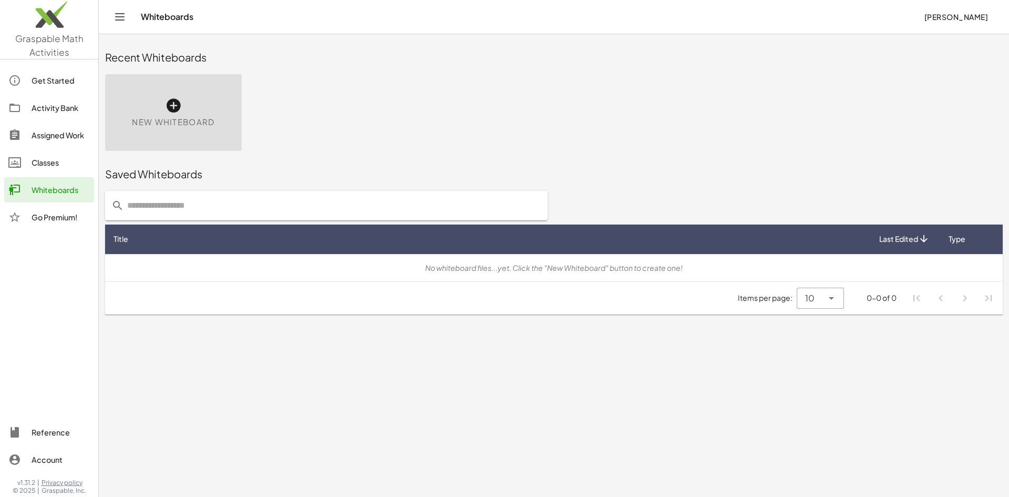
click at [153, 103] on div "New Whiteboard" at bounding box center [173, 112] width 137 height 77
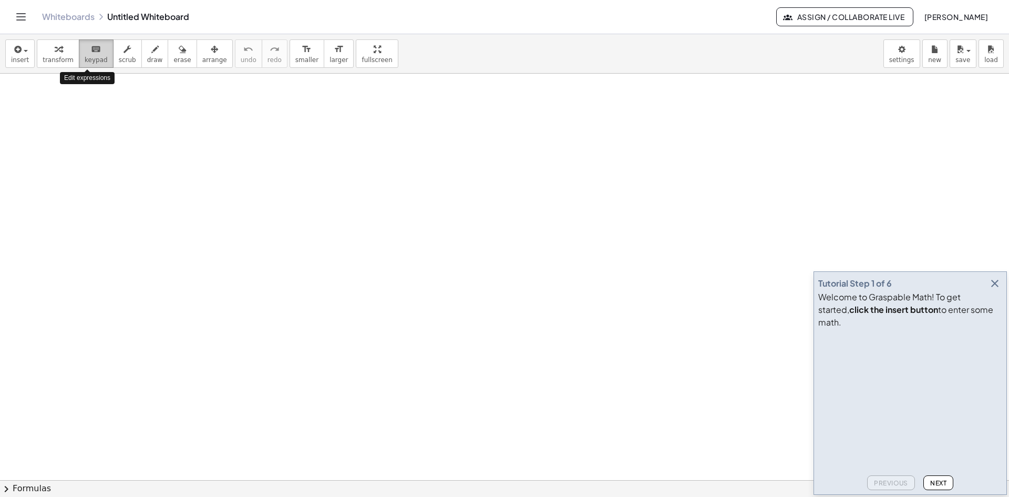
click at [90, 57] on span "keypad" at bounding box center [96, 59] width 23 height 7
click at [20, 50] on icon "button" at bounding box center [16, 49] width 9 height 13
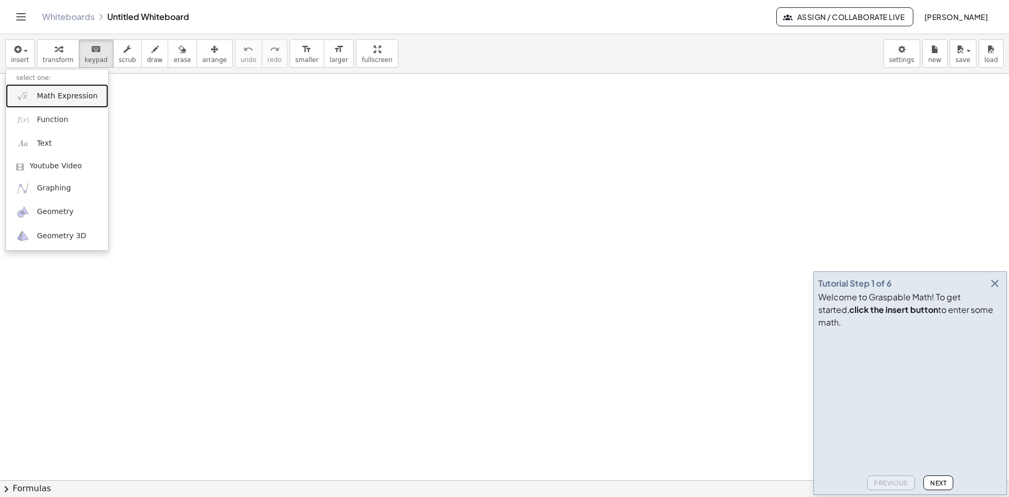
click at [49, 98] on span "Math Expression" at bounding box center [67, 96] width 60 height 11
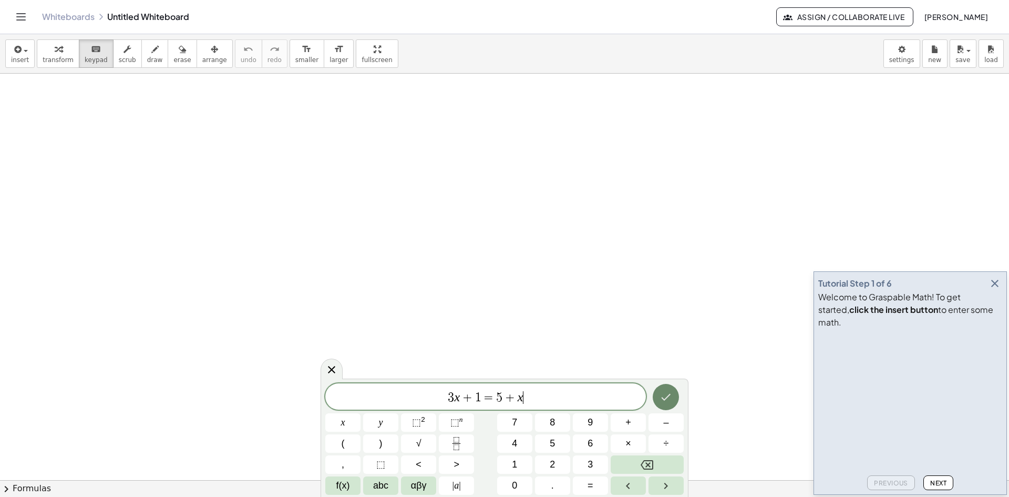
click at [669, 397] on icon "Done" at bounding box center [666, 396] width 13 height 13
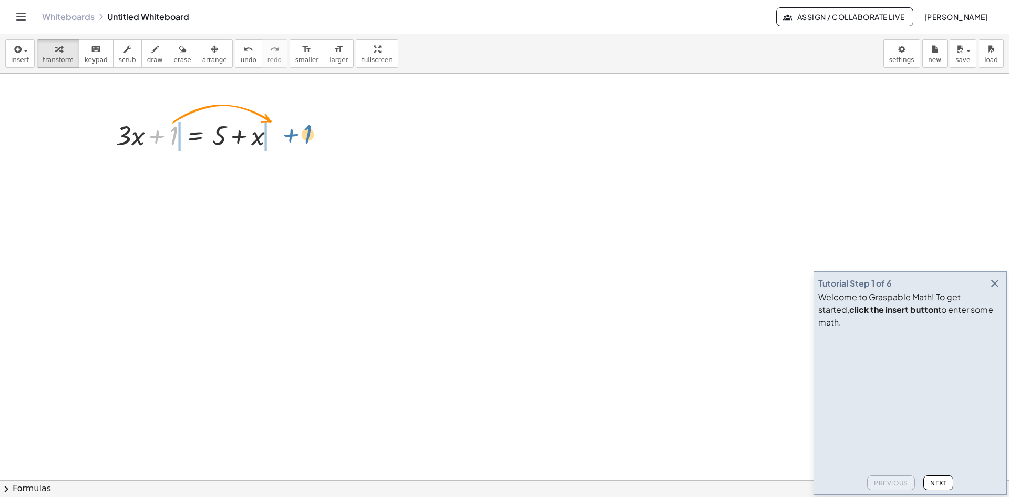
drag, startPoint x: 175, startPoint y: 129, endPoint x: 309, endPoint y: 128, distance: 134.0
click at [309, 128] on div "+ 1 + · 3 · x + 1 = + 5 + x" at bounding box center [504, 480] width 1009 height 812
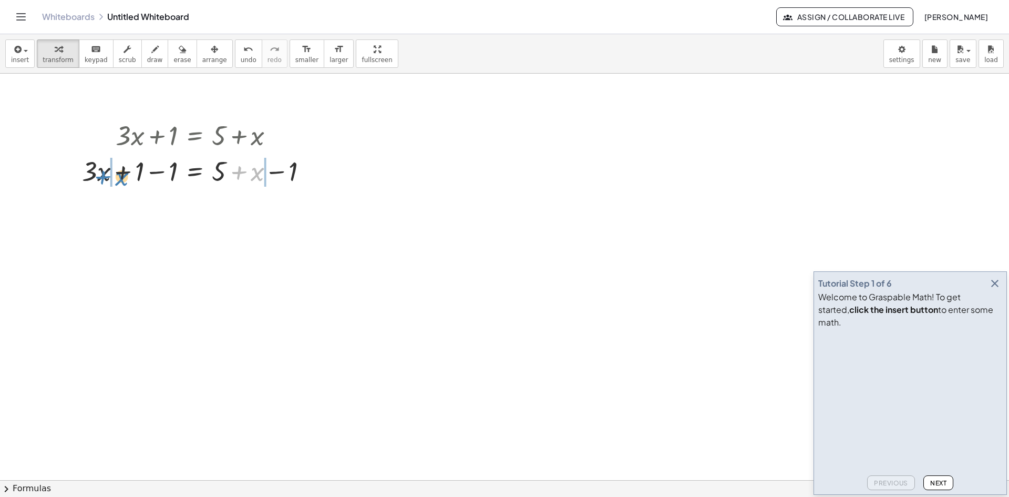
drag, startPoint x: 254, startPoint y: 181, endPoint x: 120, endPoint y: 183, distance: 134.6
click at [120, 183] on div at bounding box center [199, 170] width 245 height 36
click at [902, 47] on body "Graspable Math Activities Get Started Activity Bank Assigned Work Classes White…" at bounding box center [504, 248] width 1009 height 497
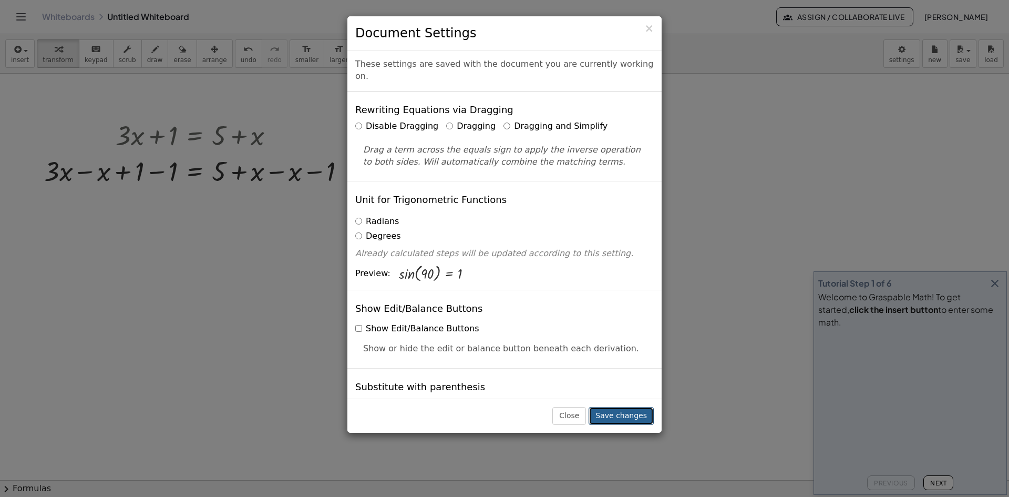
click at [631, 415] on button "Save changes" at bounding box center [621, 416] width 65 height 18
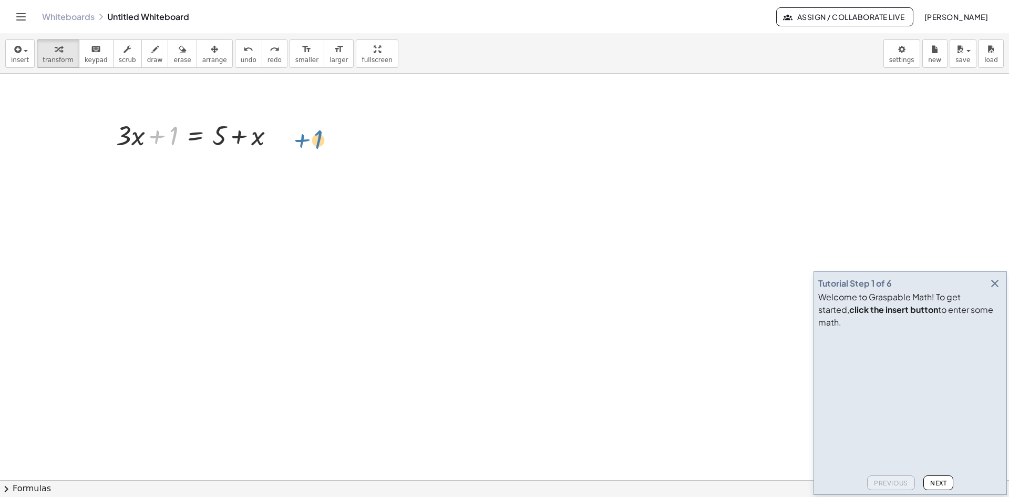
drag, startPoint x: 176, startPoint y: 132, endPoint x: 317, endPoint y: 138, distance: 142.0
drag, startPoint x: 255, startPoint y: 182, endPoint x: 191, endPoint y: 179, distance: 63.6
click at [191, 179] on div at bounding box center [216, 170] width 211 height 36
drag, startPoint x: 220, startPoint y: 173, endPoint x: 250, endPoint y: 173, distance: 30.5
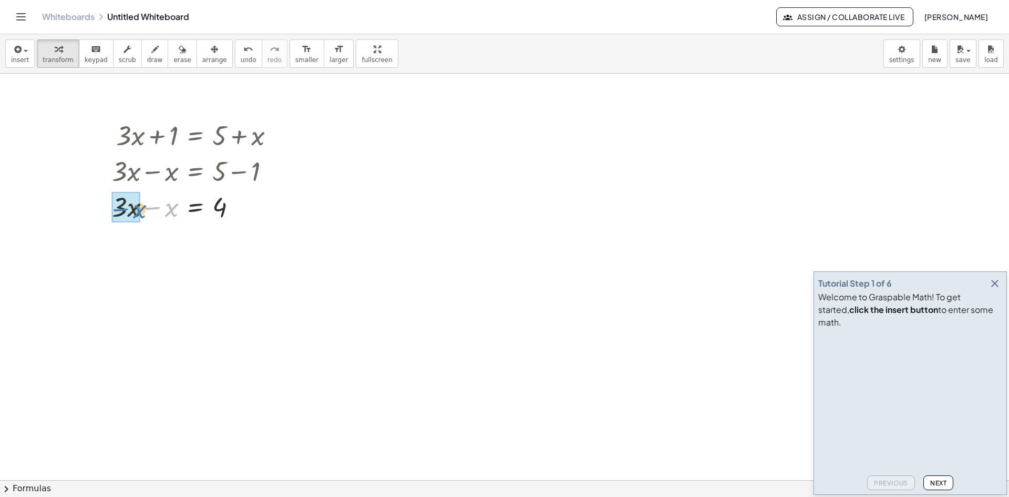
drag, startPoint x: 174, startPoint y: 214, endPoint x: 141, endPoint y: 215, distance: 32.6
click at [141, 215] on div at bounding box center [197, 206] width 181 height 36
drag, startPoint x: 160, startPoint y: 248, endPoint x: 226, endPoint y: 273, distance: 70.9
drag, startPoint x: 223, startPoint y: 301, endPoint x: 224, endPoint y: 282, distance: 18.4
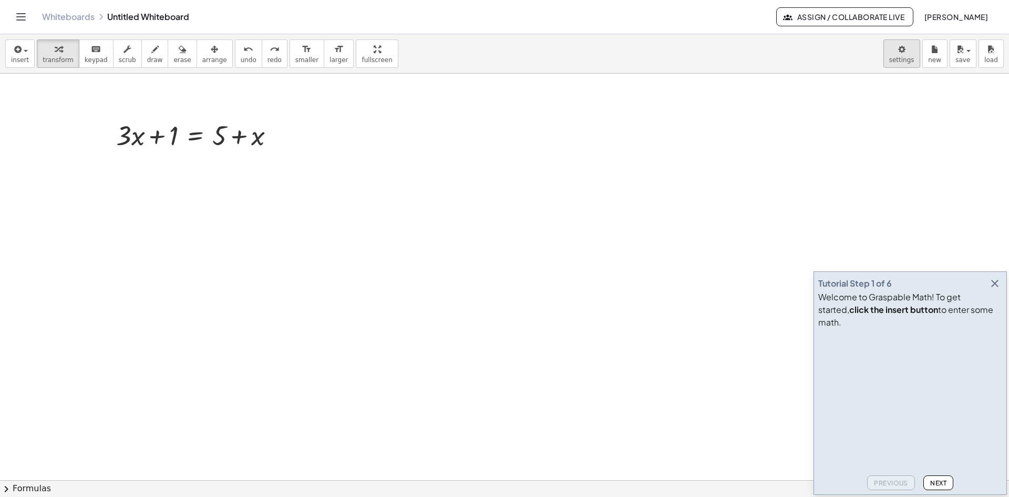
click at [914, 49] on body "Graspable Math Activities Get Started Activity Bank Assigned Work Classes White…" at bounding box center [504, 248] width 1009 height 497
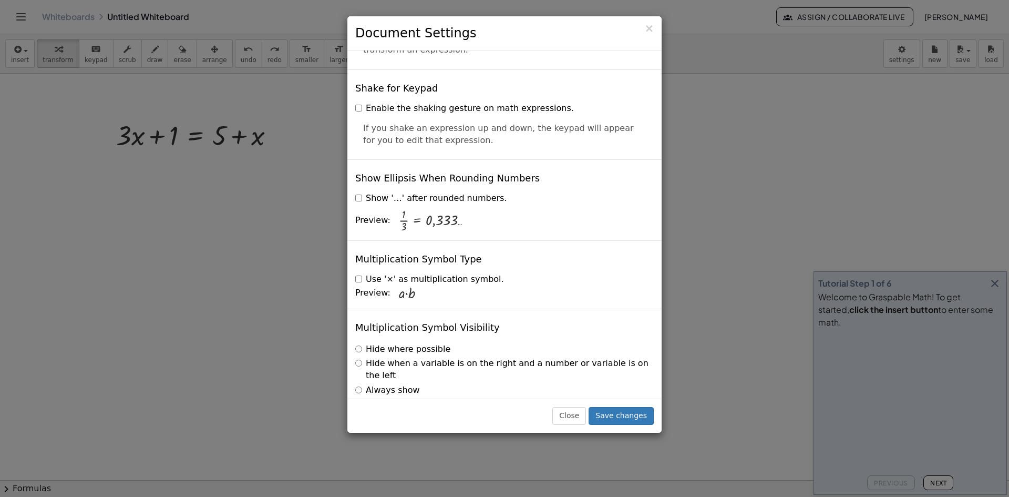
scroll to position [2459, 0]
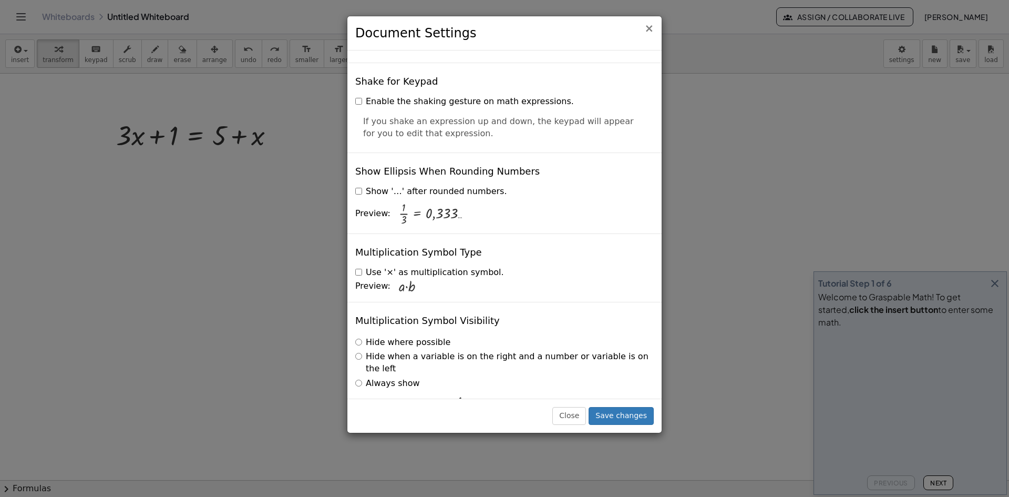
click at [651, 32] on span "×" at bounding box center [648, 28] width 9 height 13
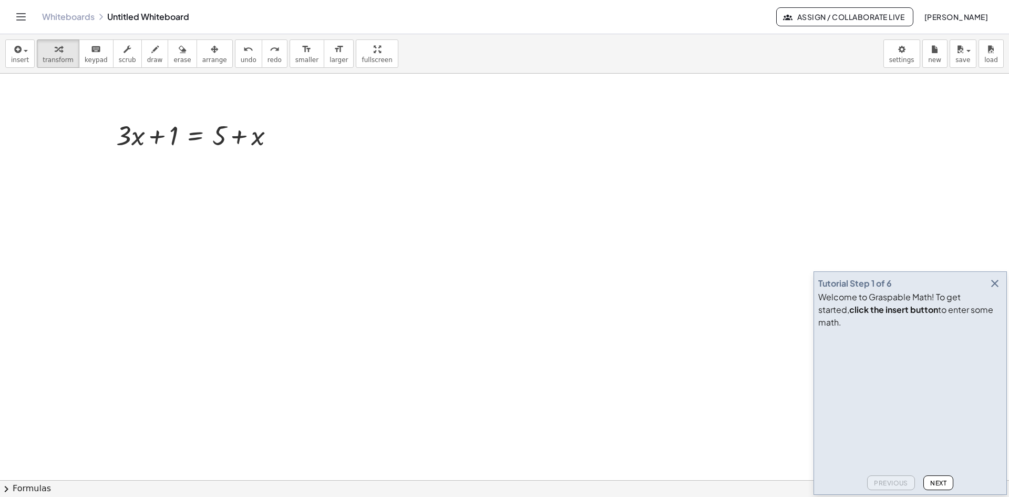
click at [994, 290] on icon "button" at bounding box center [994, 283] width 13 height 13
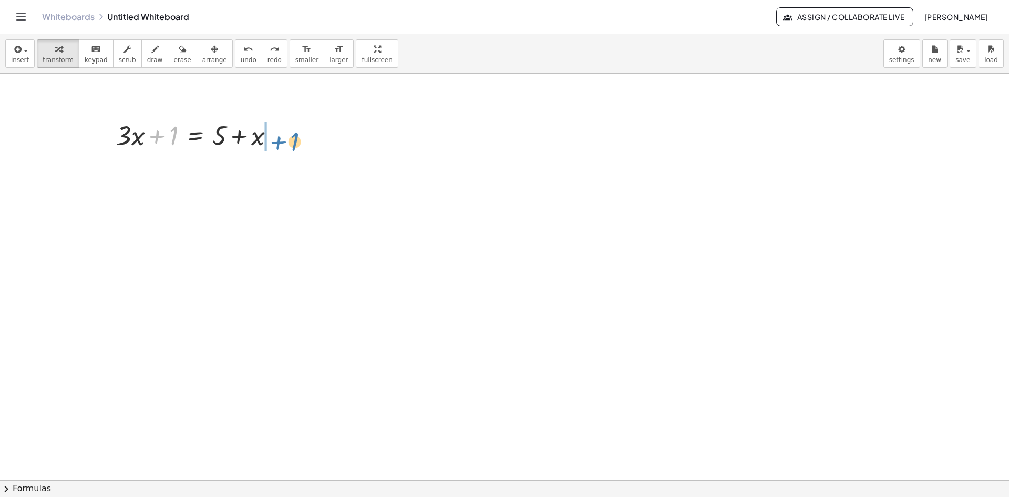
drag, startPoint x: 174, startPoint y: 133, endPoint x: 295, endPoint y: 139, distance: 121.5
drag, startPoint x: 258, startPoint y: 173, endPoint x: 186, endPoint y: 179, distance: 71.7
click at [186, 179] on div at bounding box center [216, 170] width 211 height 36
drag, startPoint x: 173, startPoint y: 174, endPoint x: 141, endPoint y: 178, distance: 32.9
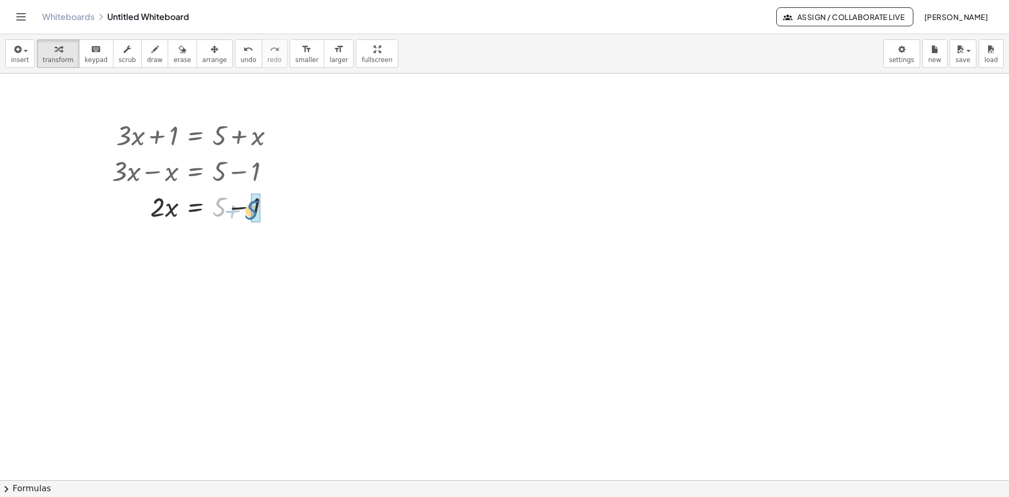
drag, startPoint x: 219, startPoint y: 208, endPoint x: 253, endPoint y: 211, distance: 34.3
drag, startPoint x: 159, startPoint y: 249, endPoint x: 215, endPoint y: 269, distance: 60.3
drag, startPoint x: 224, startPoint y: 274, endPoint x: 230, endPoint y: 298, distance: 25.4
click at [230, 298] on div at bounding box center [197, 286] width 181 height 53
drag, startPoint x: 171, startPoint y: 341, endPoint x: 238, endPoint y: 346, distance: 66.9
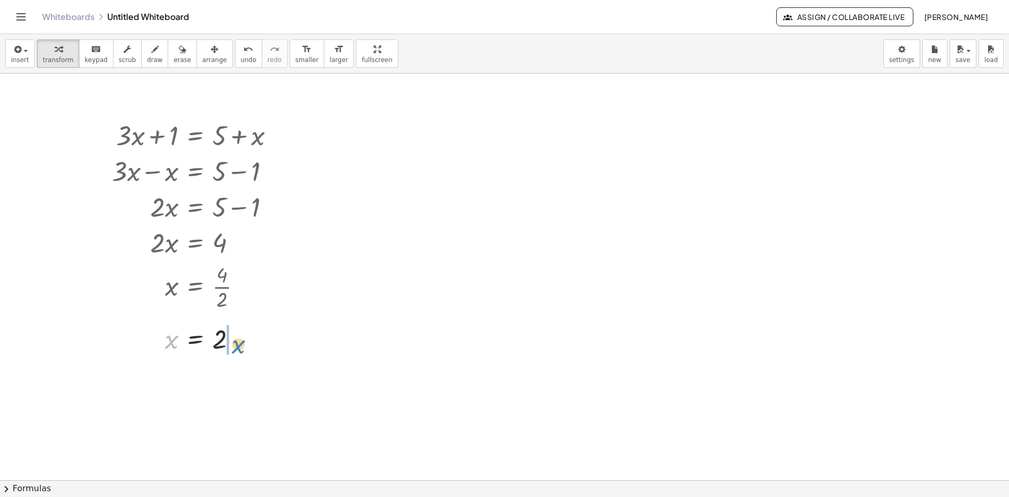
click at [238, 346] on div at bounding box center [197, 338] width 181 height 35
drag, startPoint x: 250, startPoint y: 382, endPoint x: 163, endPoint y: 380, distance: 86.7
click at [163, 380] on div at bounding box center [198, 374] width 182 height 36
drag, startPoint x: 92, startPoint y: 110, endPoint x: 348, endPoint y: 507, distance: 471.4
click at [348, 496] on html "Graspable Math Activities Get Started Activity Bank Assigned Work Classes White…" at bounding box center [504, 248] width 1009 height 497
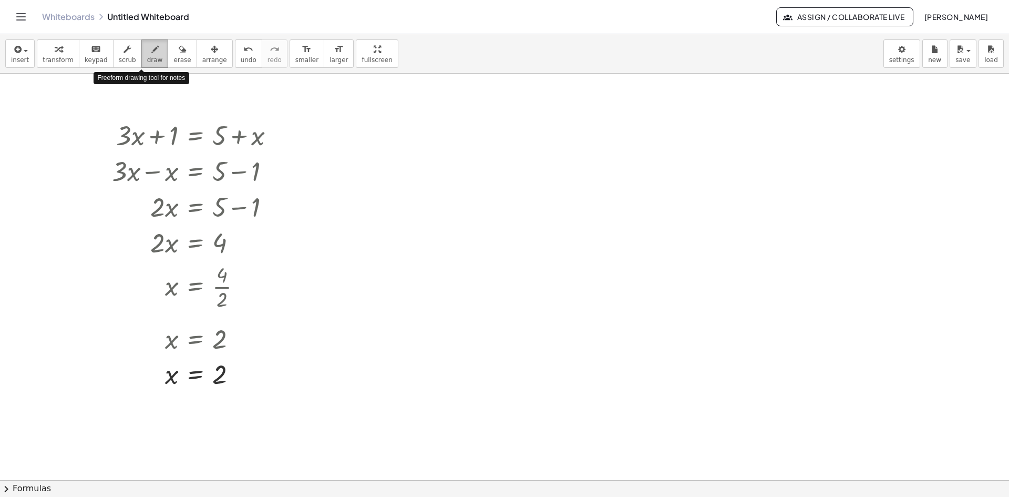
click at [147, 56] on span "draw" at bounding box center [155, 59] width 16 height 7
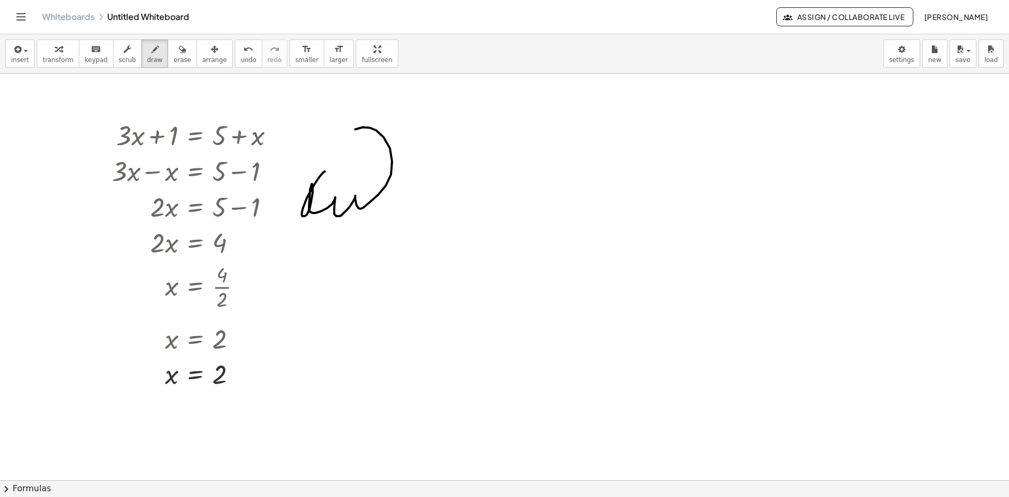
drag, startPoint x: 325, startPoint y: 171, endPoint x: 331, endPoint y: 244, distance: 73.3
click at [308, 247] on div at bounding box center [504, 480] width 1009 height 812
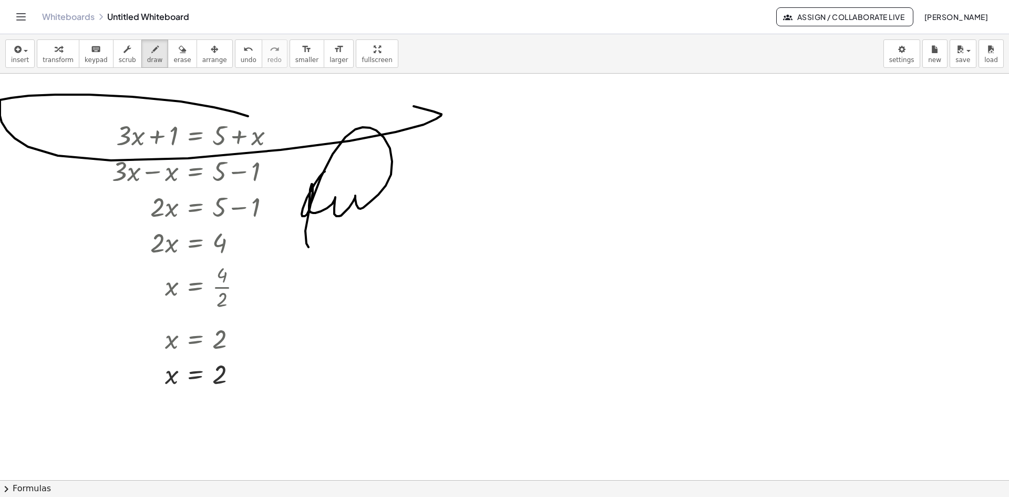
drag, startPoint x: 181, startPoint y: 101, endPoint x: 7, endPoint y: 96, distance: 174.0
click at [7, 96] on div at bounding box center [504, 480] width 1009 height 812
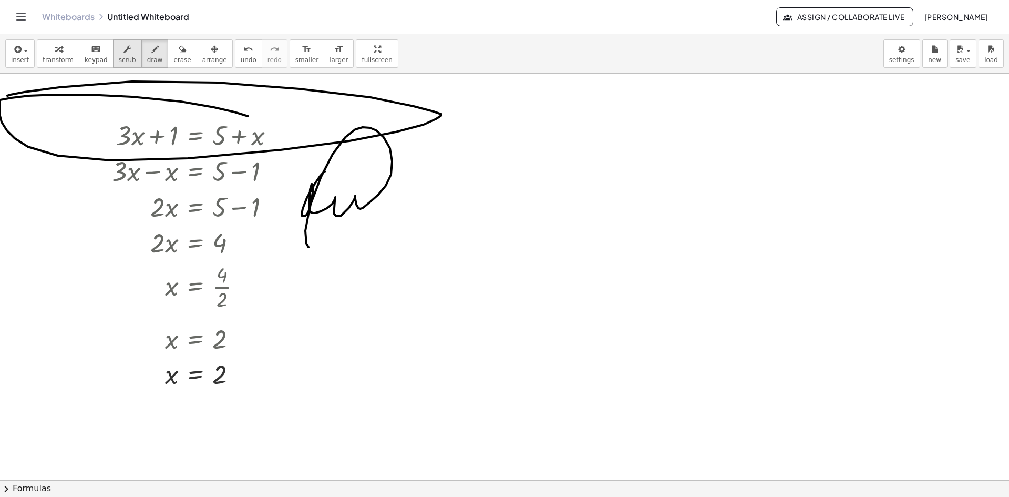
click at [119, 56] on span "scrub" at bounding box center [127, 59] width 17 height 7
click at [123, 121] on div "▲" at bounding box center [123, 121] width 7 height 9
click at [122, 119] on div "▲" at bounding box center [123, 121] width 7 height 9
click at [124, 121] on div "▲" at bounding box center [123, 121] width 7 height 9
click at [122, 151] on div "▼" at bounding box center [123, 150] width 7 height 9
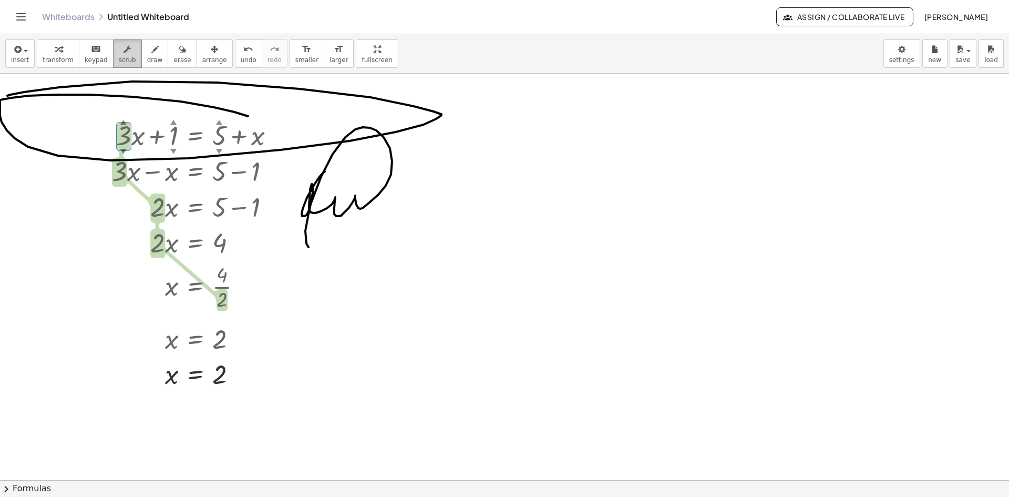
click at [122, 54] on div "button" at bounding box center [127, 49] width 17 height 13
click at [168, 55] on button "erase" at bounding box center [182, 53] width 29 height 28
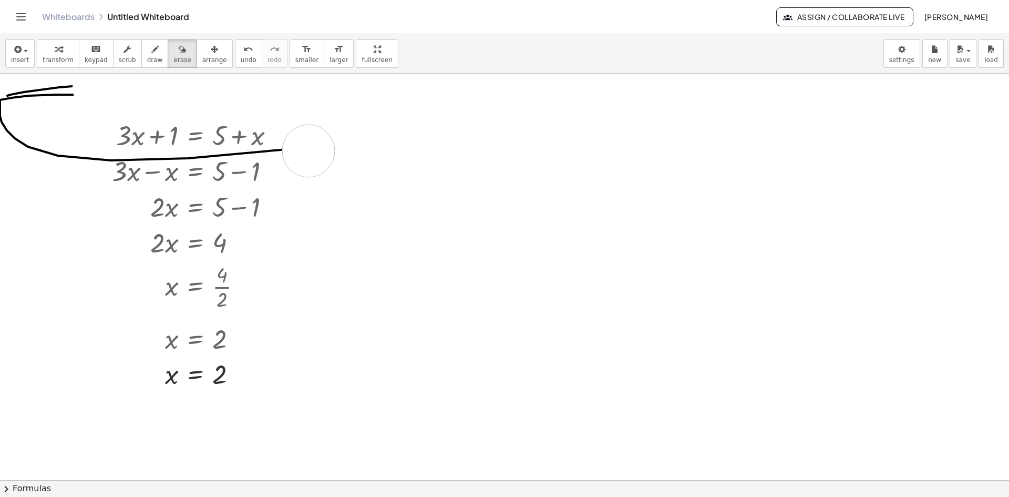
drag, startPoint x: 99, startPoint y: 87, endPoint x: 308, endPoint y: 151, distance: 219.1
click at [308, 151] on div at bounding box center [504, 480] width 1009 height 812
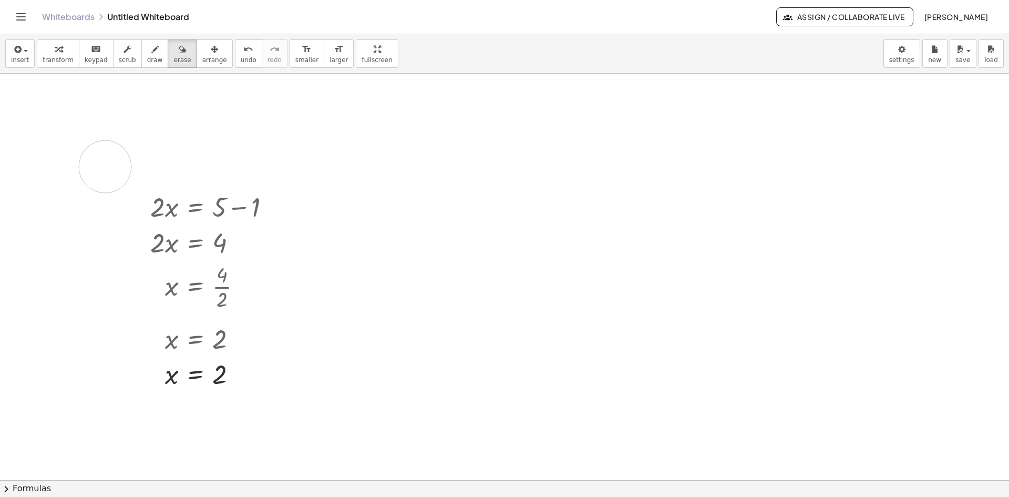
drag, startPoint x: 68, startPoint y: 90, endPoint x: 233, endPoint y: 153, distance: 176.5
click at [152, 160] on div at bounding box center [504, 480] width 1009 height 812
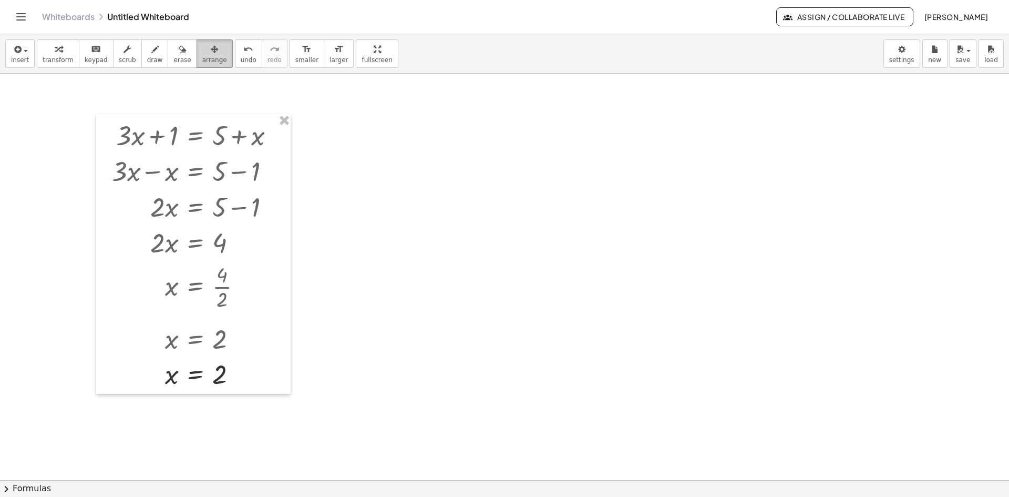
click at [211, 51] on icon "button" at bounding box center [214, 49] width 7 height 13
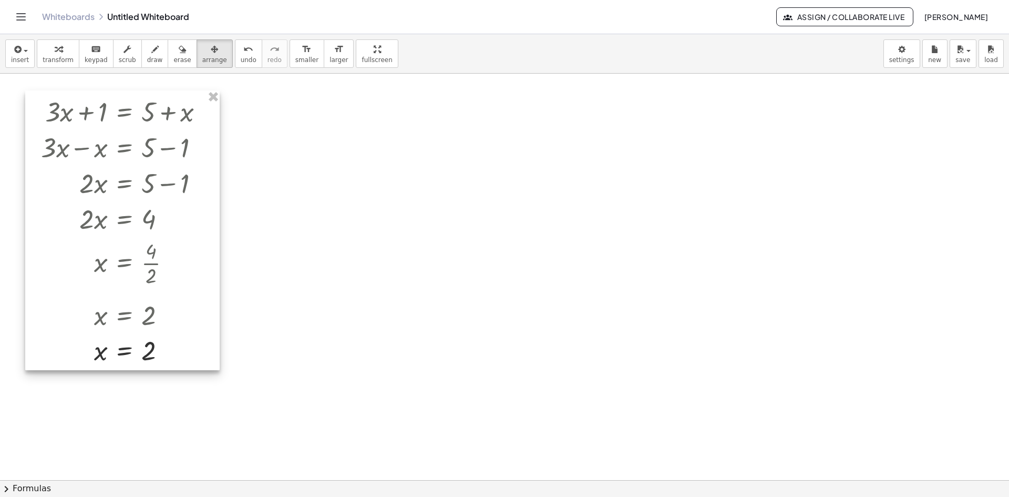
drag, startPoint x: 232, startPoint y: 141, endPoint x: 159, endPoint y: 117, distance: 76.4
click at [159, 117] on div at bounding box center [122, 230] width 194 height 280
click at [26, 19] on icon "Toggle navigation" at bounding box center [21, 17] width 13 height 13
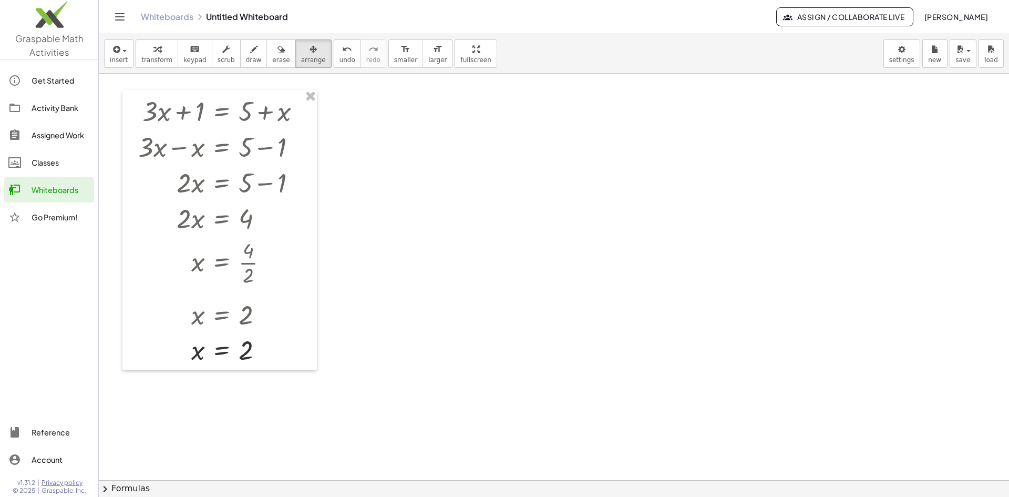
click at [119, 16] on icon "Toggle navigation" at bounding box center [120, 17] width 13 height 13
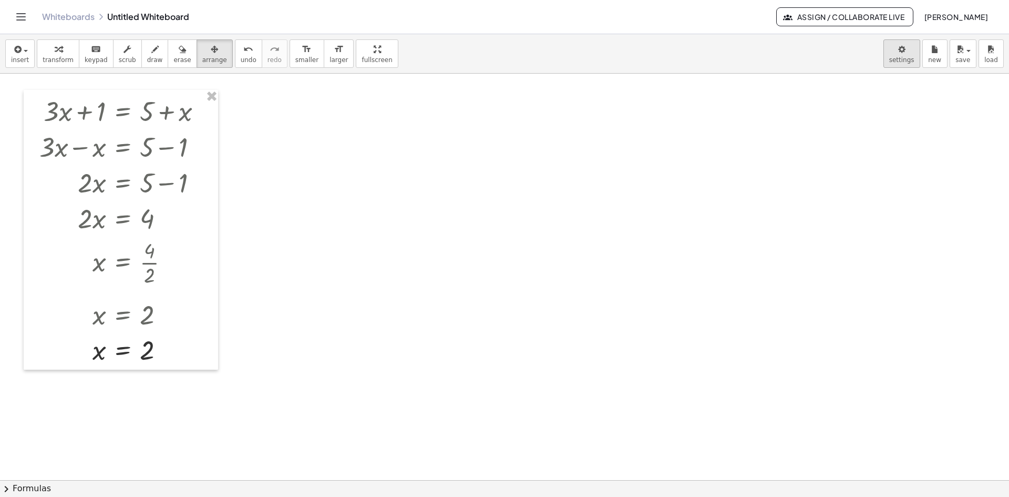
click at [907, 64] on body "Graspable Math Activities Get Started Activity Bank Assigned Work Classes White…" at bounding box center [504, 248] width 1009 height 497
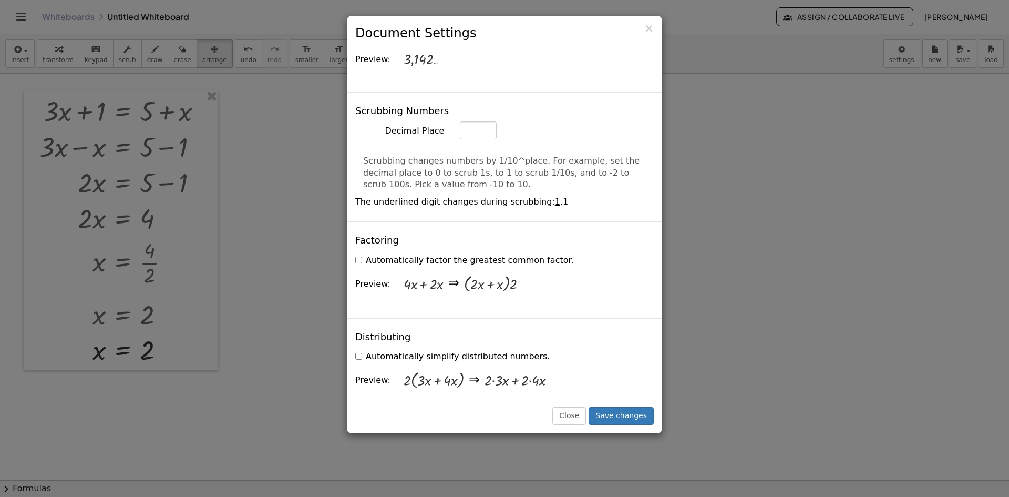
scroll to position [701, 0]
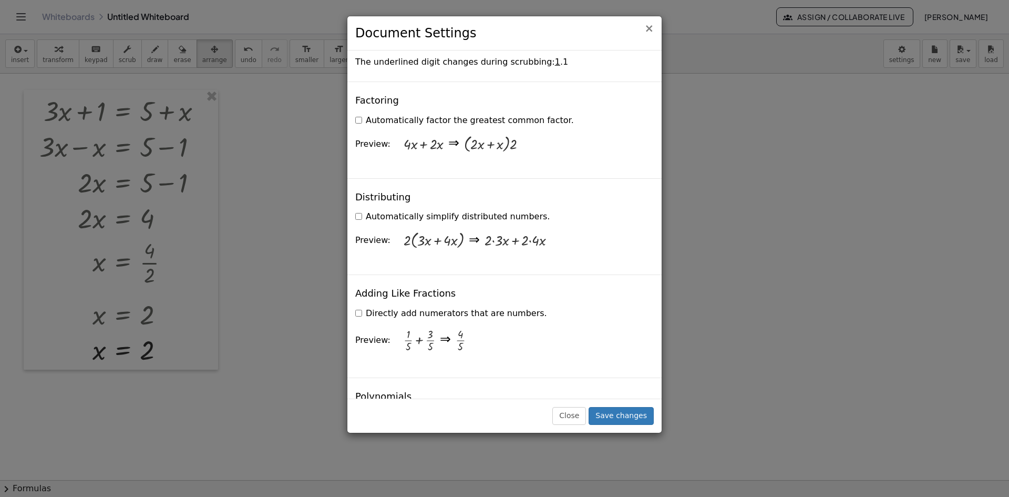
click at [652, 28] on span "×" at bounding box center [648, 28] width 9 height 13
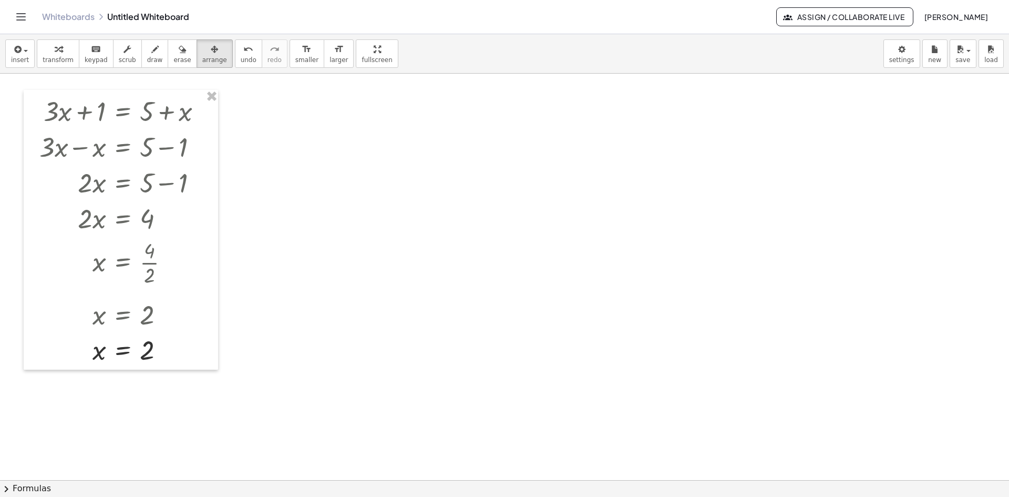
click at [266, 128] on div at bounding box center [504, 480] width 1009 height 812
click at [270, 171] on div at bounding box center [504, 480] width 1009 height 812
click at [194, 37] on div "insert select one: Math Expression Function Text Youtube Video Graphing Geometr…" at bounding box center [504, 53] width 1009 height 39
click at [211, 48] on icon "button" at bounding box center [214, 49] width 7 height 13
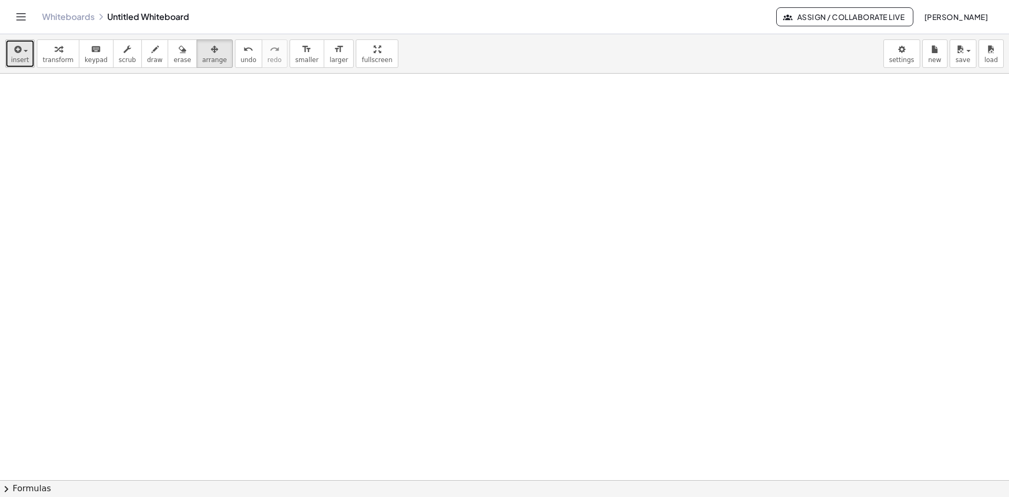
click at [20, 57] on span "insert" at bounding box center [20, 59] width 18 height 7
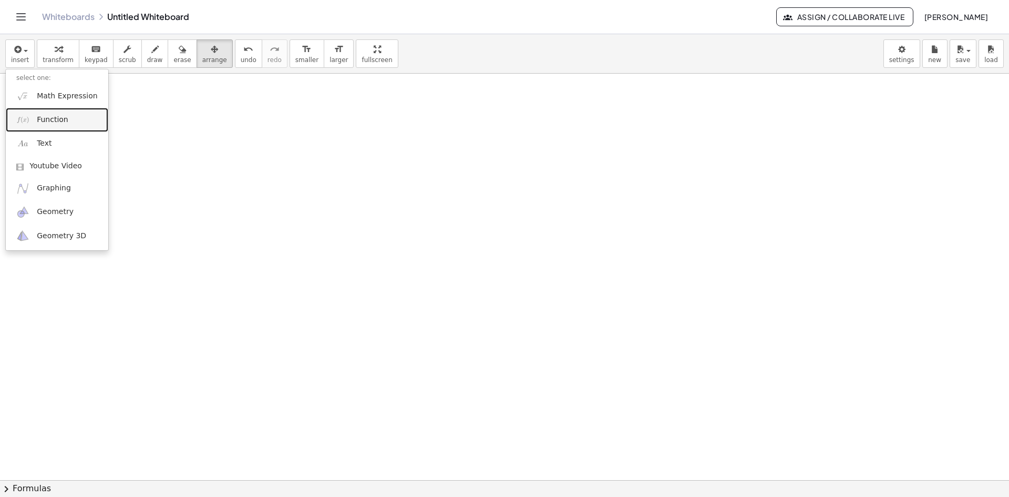
click at [50, 121] on span "Function" at bounding box center [53, 120] width 32 height 11
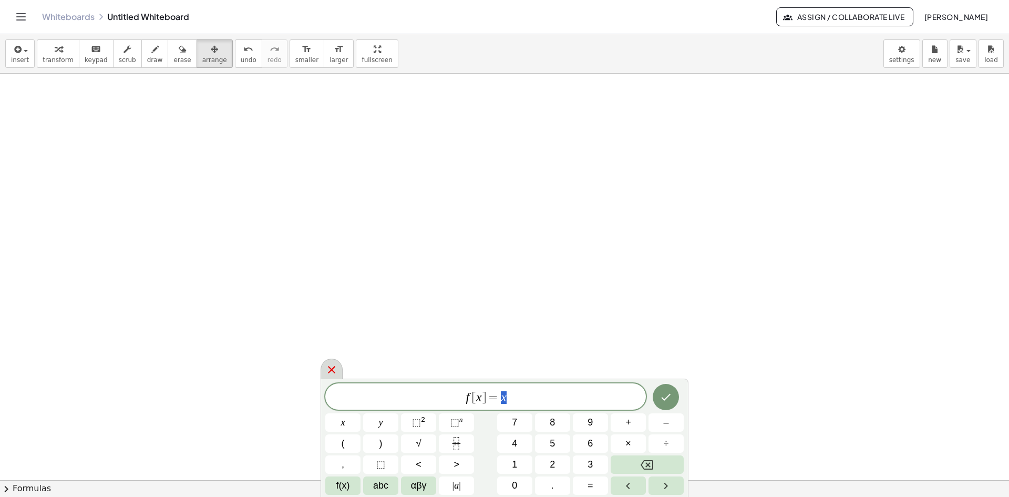
click at [333, 368] on icon at bounding box center [331, 369] width 7 height 7
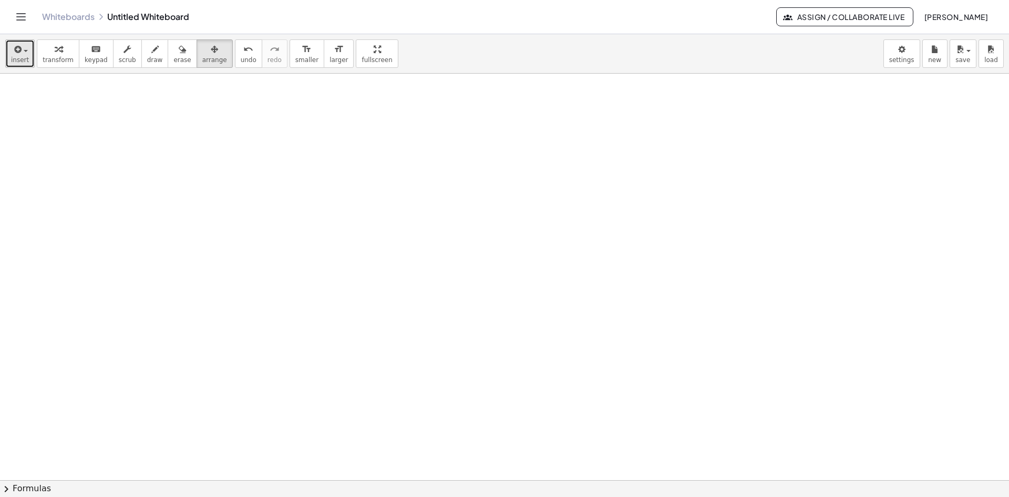
click at [21, 65] on button "insert" at bounding box center [19, 53] width 29 height 28
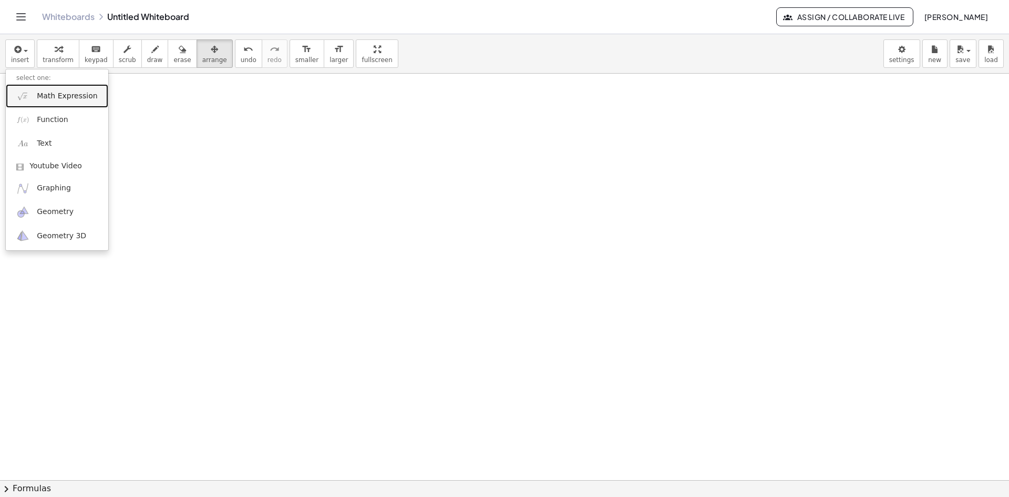
click at [43, 98] on span "Math Expression" at bounding box center [67, 96] width 60 height 11
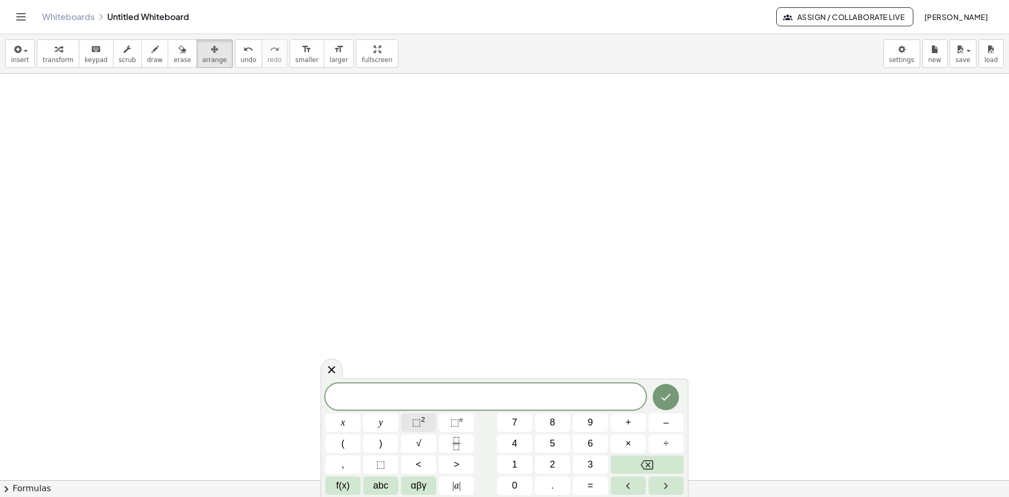
click at [426, 418] on button "⬚ 2" at bounding box center [418, 422] width 35 height 18
click at [480, 393] on span "2 ​" at bounding box center [485, 395] width 321 height 19
click at [510, 397] on span "x 2 ​" at bounding box center [485, 395] width 321 height 19
click at [668, 398] on icon "Done" at bounding box center [666, 394] width 13 height 13
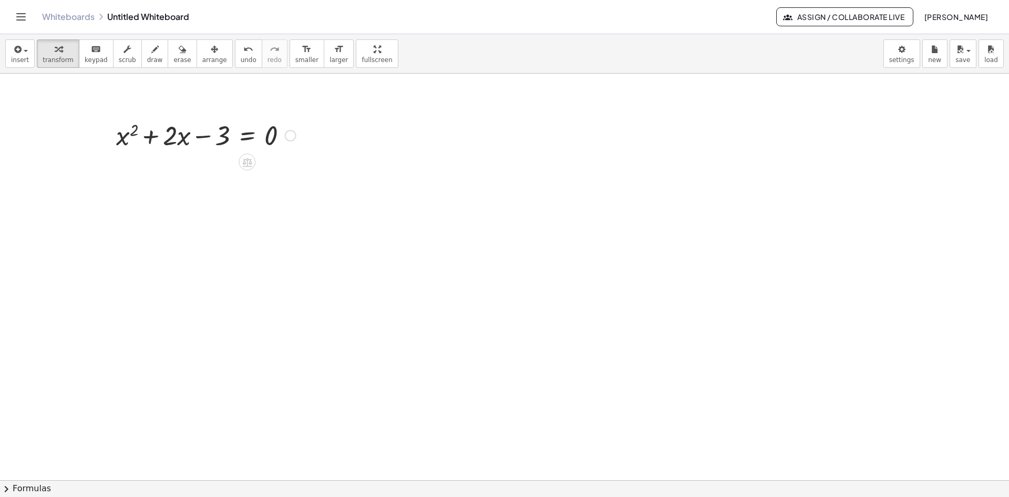
click at [291, 136] on div at bounding box center [291, 136] width 12 height 12
click at [282, 163] on div at bounding box center [504, 480] width 1009 height 812
drag, startPoint x: 219, startPoint y: 141, endPoint x: 289, endPoint y: 145, distance: 70.0
click at [289, 145] on div at bounding box center [206, 135] width 190 height 36
drag, startPoint x: 247, startPoint y: 182, endPoint x: 231, endPoint y: 178, distance: 16.3
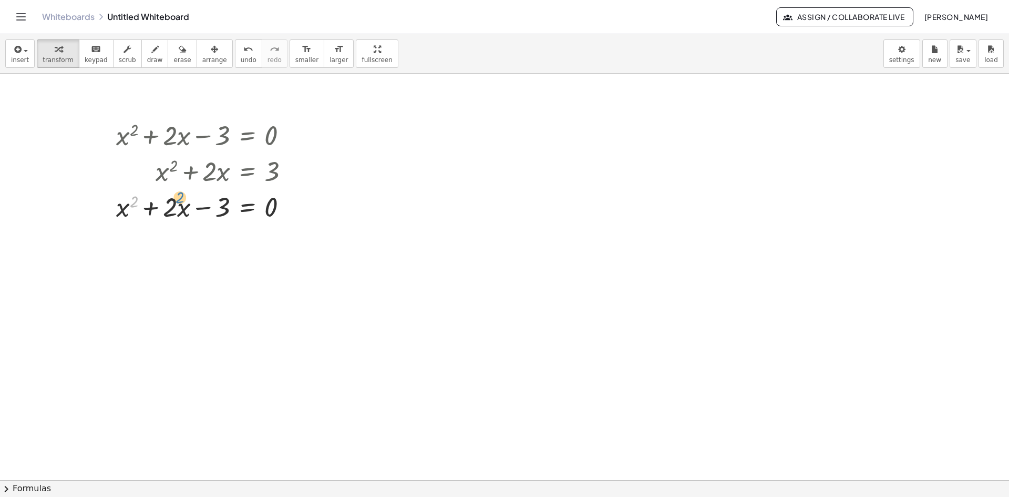
drag, startPoint x: 145, startPoint y: 207, endPoint x: 182, endPoint y: 195, distance: 38.6
click at [182, 195] on div at bounding box center [207, 206] width 192 height 36
click at [248, 239] on icon at bounding box center [247, 233] width 11 height 11
click at [207, 293] on div at bounding box center [504, 480] width 1009 height 812
drag, startPoint x: 122, startPoint y: 212, endPoint x: 140, endPoint y: 259, distance: 50.6
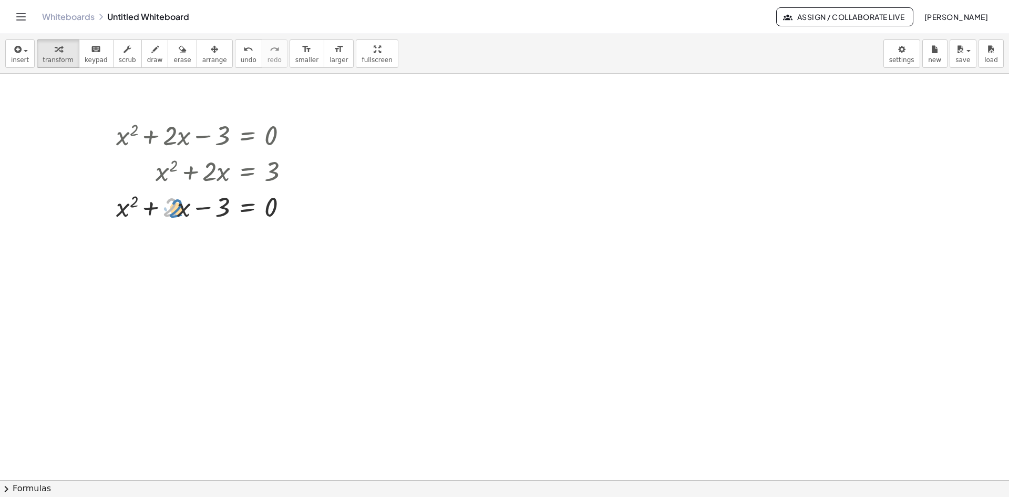
drag, startPoint x: 169, startPoint y: 213, endPoint x: 176, endPoint y: 214, distance: 6.4
click at [176, 214] on div at bounding box center [207, 206] width 192 height 36
click at [27, 56] on button "insert" at bounding box center [19, 53] width 29 height 28
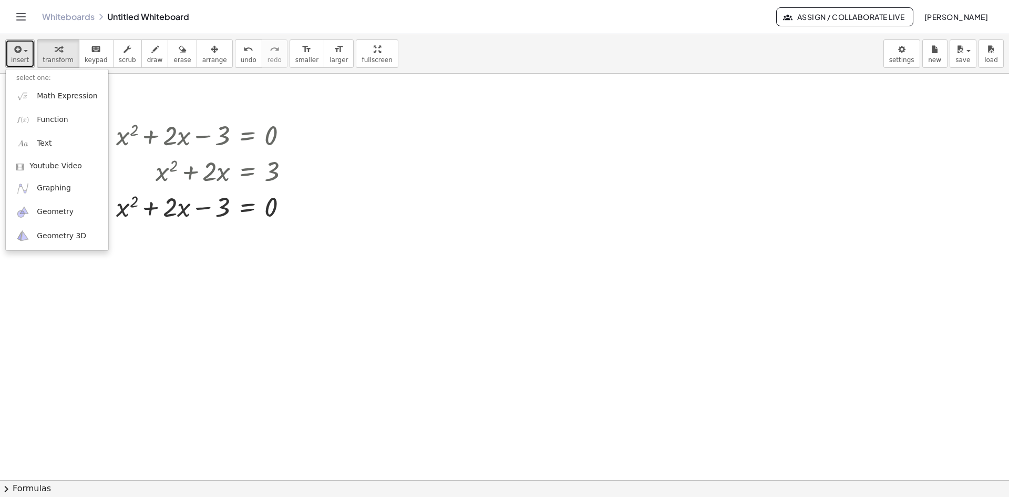
click at [27, 47] on button "insert" at bounding box center [19, 53] width 29 height 28
click at [287, 209] on div "Fix a mistake Transform line Copy line as LaTeX Copy derivation as LaTeX Expand…" at bounding box center [291, 207] width 12 height 12
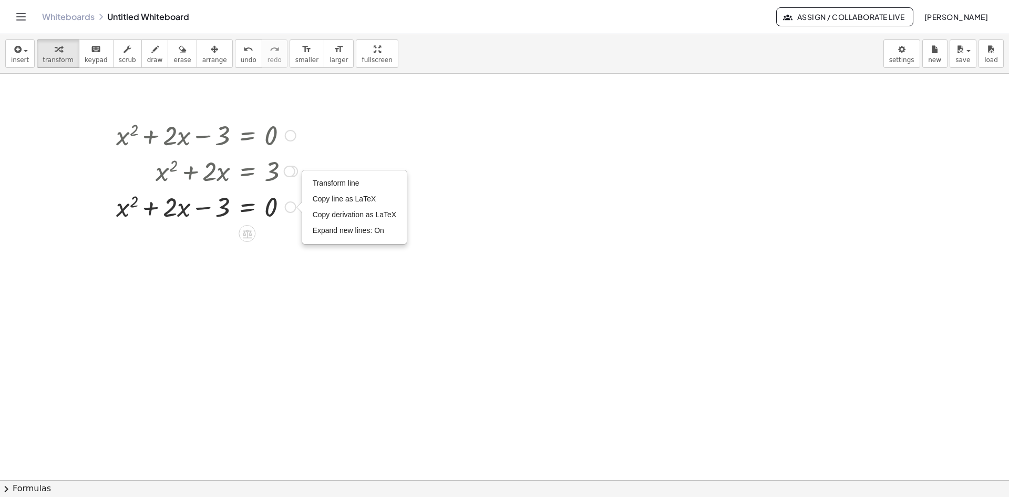
click at [248, 234] on icon at bounding box center [246, 233] width 9 height 9
click at [293, 235] on icon at bounding box center [288, 233] width 9 height 9
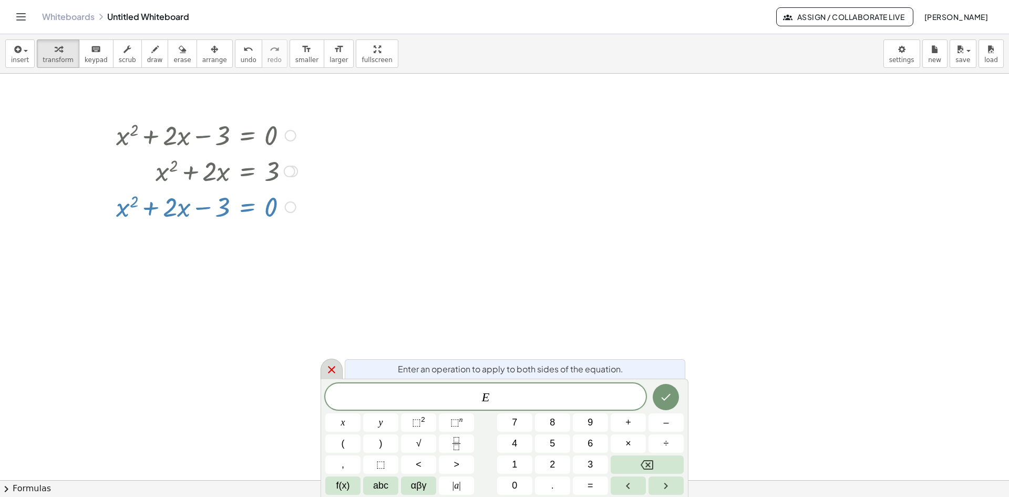
click at [335, 375] on icon at bounding box center [331, 369] width 13 height 13
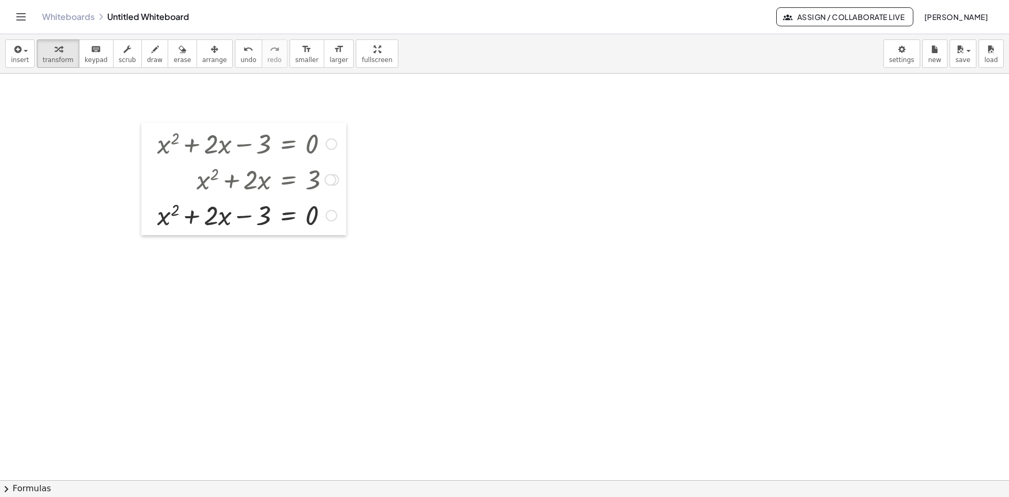
drag, startPoint x: 110, startPoint y: 205, endPoint x: 151, endPoint y: 214, distance: 41.8
click at [151, 214] on div at bounding box center [149, 178] width 16 height 112
drag, startPoint x: 313, startPoint y: 219, endPoint x: 343, endPoint y: 222, distance: 29.6
click at [284, 217] on div at bounding box center [248, 215] width 192 height 36
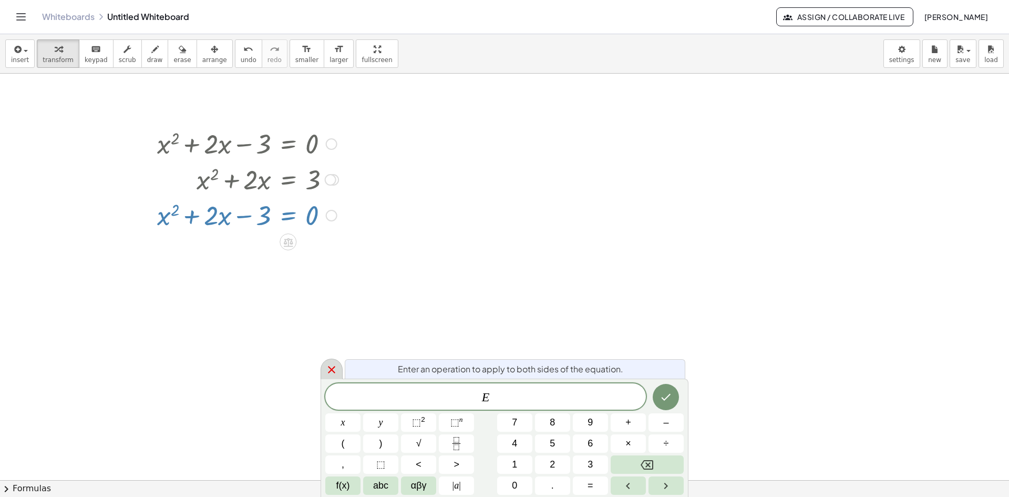
click at [326, 370] on icon at bounding box center [331, 369] width 13 height 13
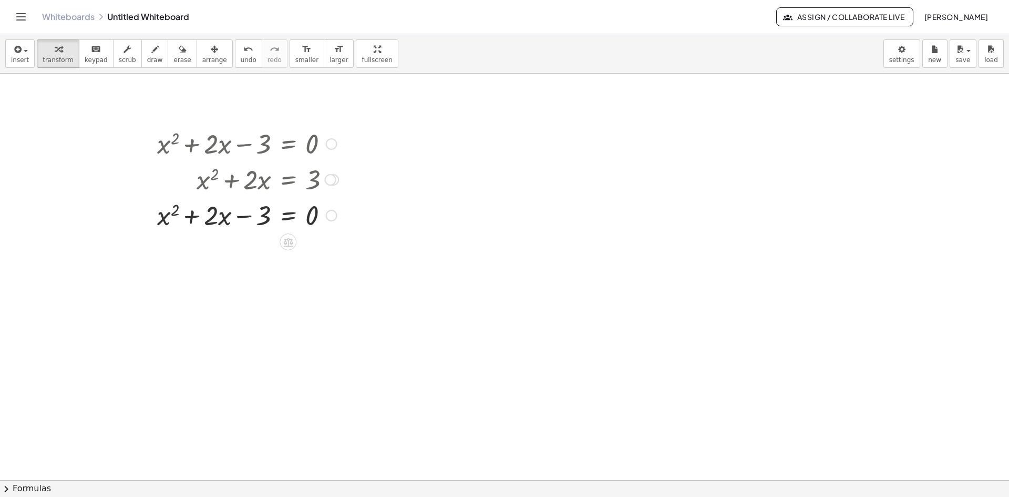
click at [225, 215] on div at bounding box center [248, 215] width 192 height 36
click at [214, 222] on div at bounding box center [248, 215] width 192 height 36
click at [198, 215] on div at bounding box center [248, 215] width 192 height 36
click at [208, 222] on div at bounding box center [248, 215] width 192 height 36
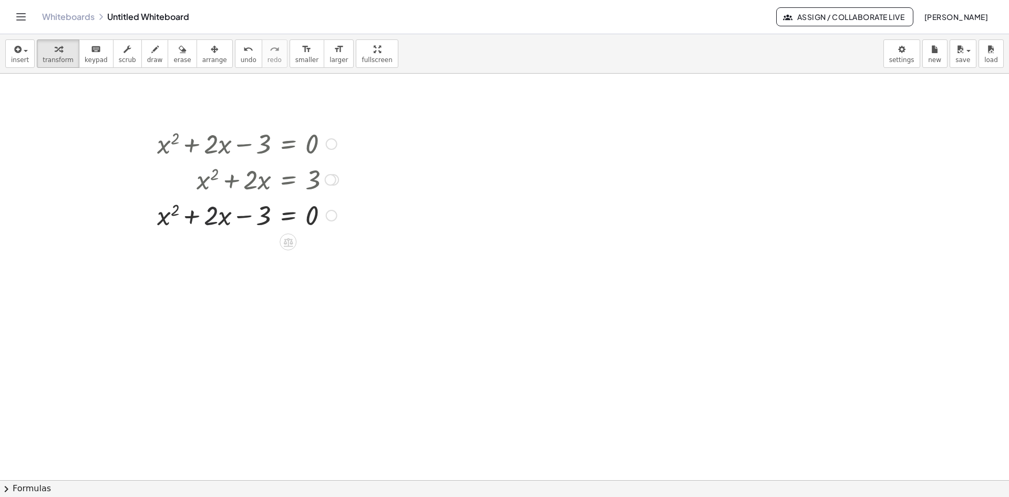
click at [234, 213] on div at bounding box center [248, 215] width 192 height 36
click at [252, 219] on div at bounding box center [248, 215] width 192 height 36
click at [164, 215] on div at bounding box center [248, 215] width 192 height 36
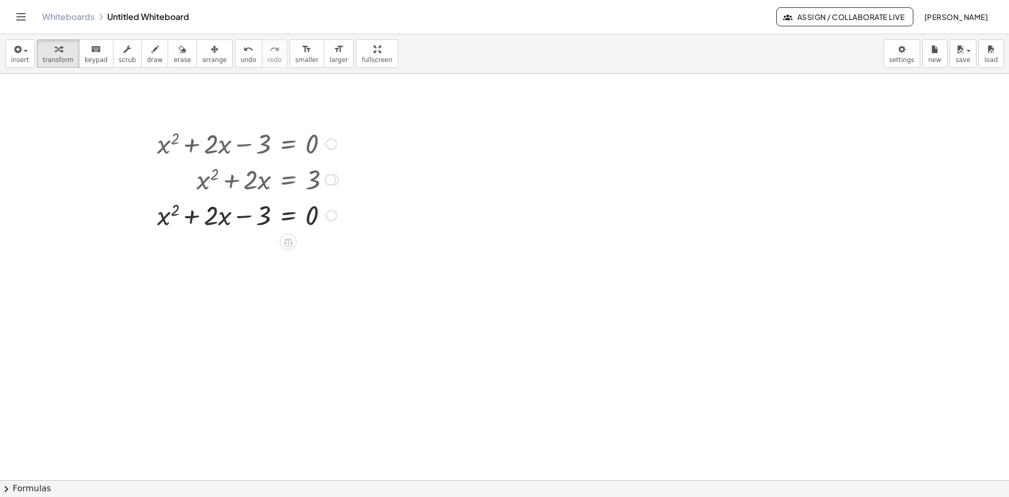
click at [164, 215] on div at bounding box center [248, 215] width 192 height 36
click at [191, 229] on div at bounding box center [248, 215] width 192 height 36
click at [147, 52] on div "button" at bounding box center [155, 49] width 16 height 13
drag, startPoint x: 153, startPoint y: 264, endPoint x: 178, endPoint y: 263, distance: 25.2
click at [157, 265] on div at bounding box center [504, 480] width 1009 height 812
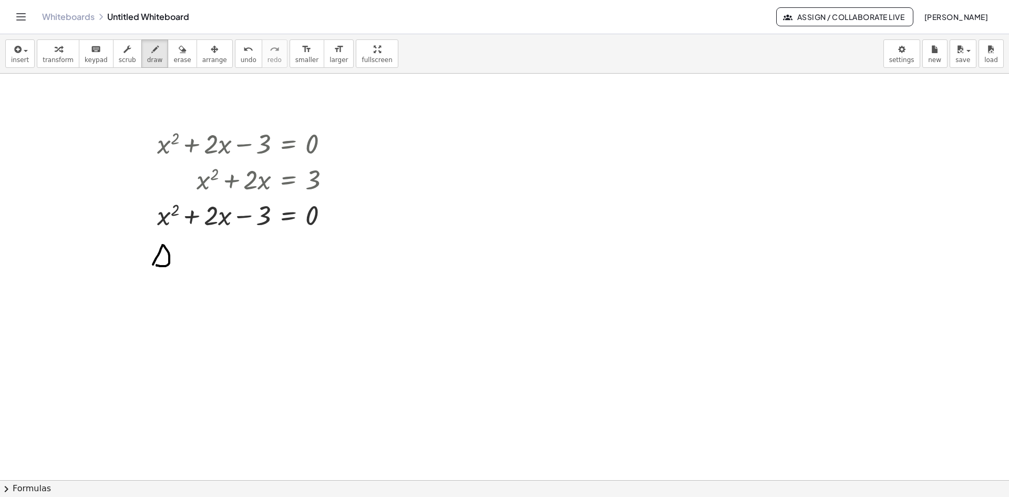
click at [186, 261] on div at bounding box center [504, 480] width 1009 height 812
click at [186, 266] on div at bounding box center [504, 480] width 1009 height 812
drag, startPoint x: 202, startPoint y: 250, endPoint x: 200, endPoint y: 267, distance: 17.0
click at [200, 267] on div at bounding box center [504, 480] width 1009 height 812
drag, startPoint x: 219, startPoint y: 252, endPoint x: 223, endPoint y: 262, distance: 10.4
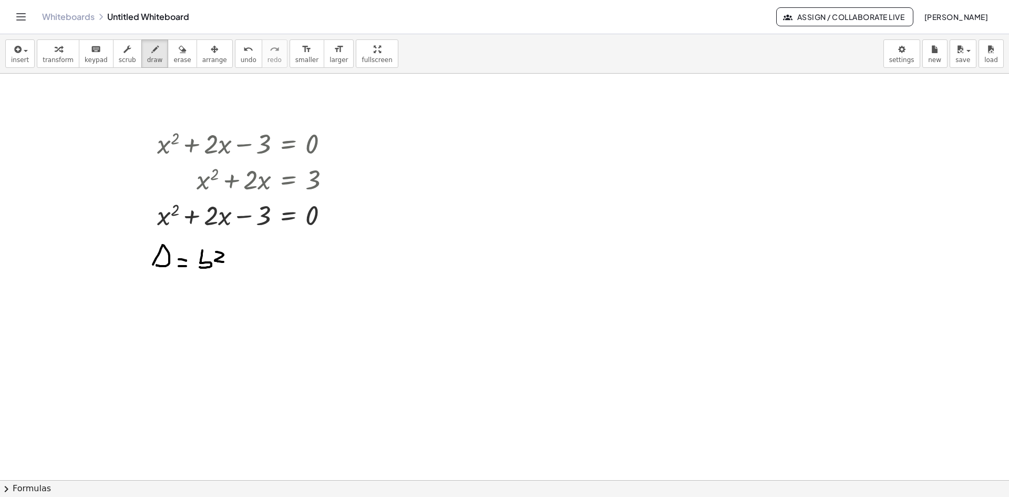
click at [223, 262] on div at bounding box center [504, 480] width 1009 height 812
drag, startPoint x: 231, startPoint y: 267, endPoint x: 236, endPoint y: 266, distance: 5.9
click at [234, 266] on div at bounding box center [504, 480] width 1009 height 812
drag, startPoint x: 245, startPoint y: 255, endPoint x: 256, endPoint y: 265, distance: 14.5
click at [249, 269] on div at bounding box center [504, 480] width 1009 height 812
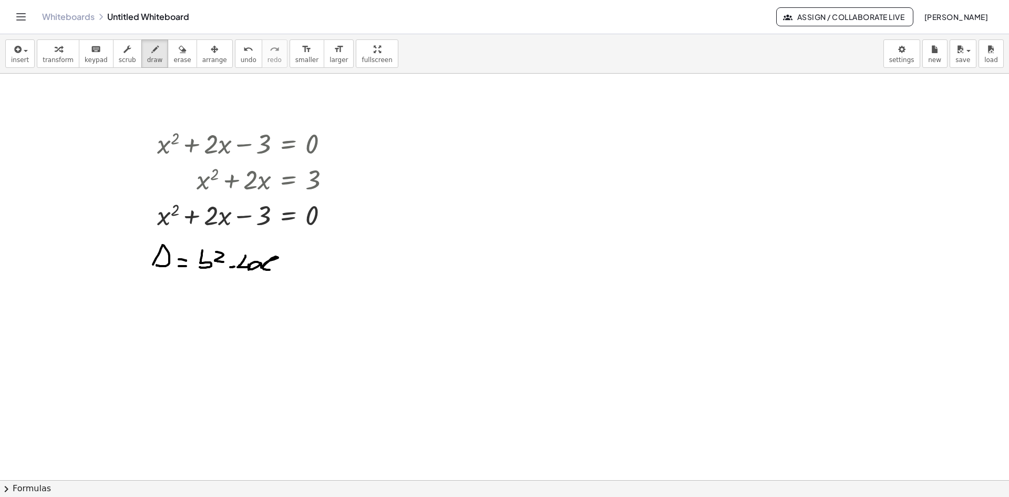
drag, startPoint x: 261, startPoint y: 263, endPoint x: 280, endPoint y: 266, distance: 19.1
click at [280, 266] on div at bounding box center [504, 480] width 1009 height 812
click at [61, 49] on div "button" at bounding box center [58, 49] width 31 height 13
click at [332, 218] on div "Transform line Copy line as LaTeX Copy derivation as LaTeX Expand new lines: On" at bounding box center [332, 216] width 12 height 12
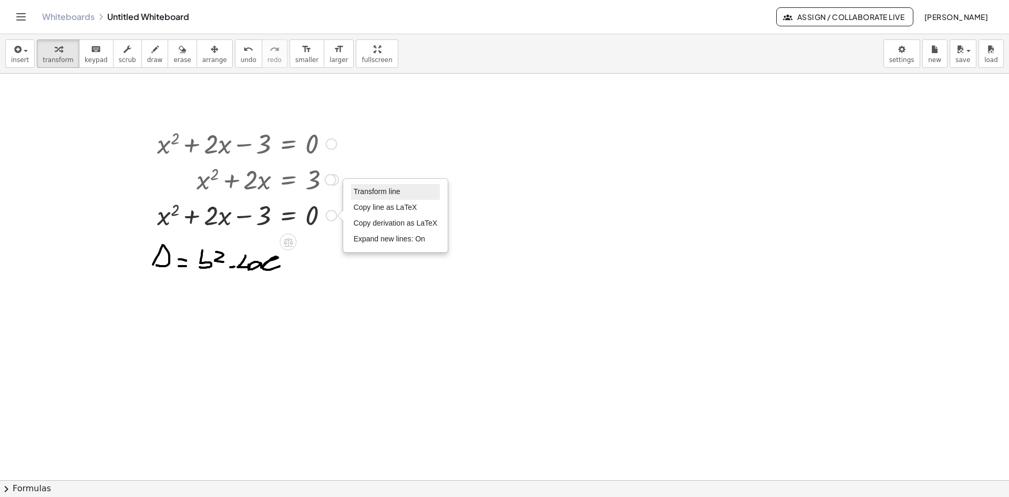
click at [388, 192] on span "Transform line" at bounding box center [377, 191] width 47 height 8
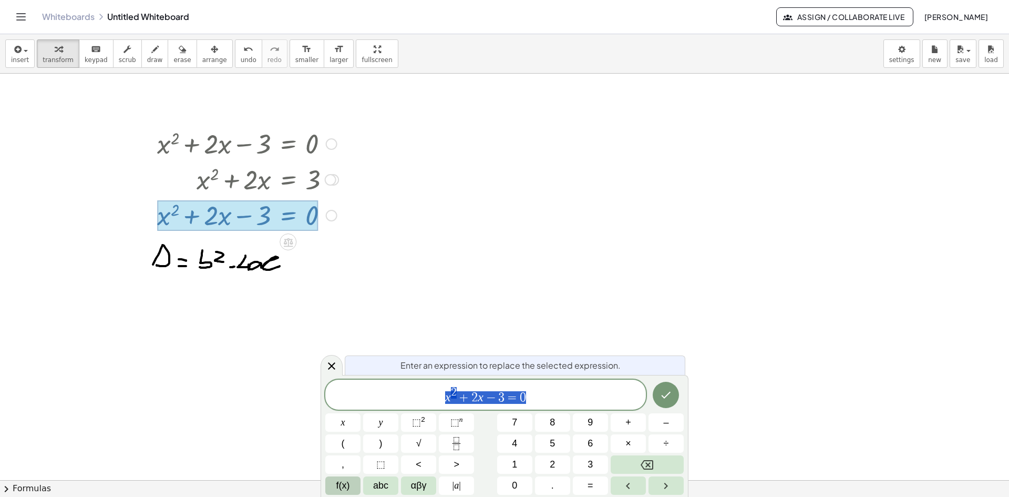
click at [350, 485] on button "f(x)" at bounding box center [342, 485] width 35 height 18
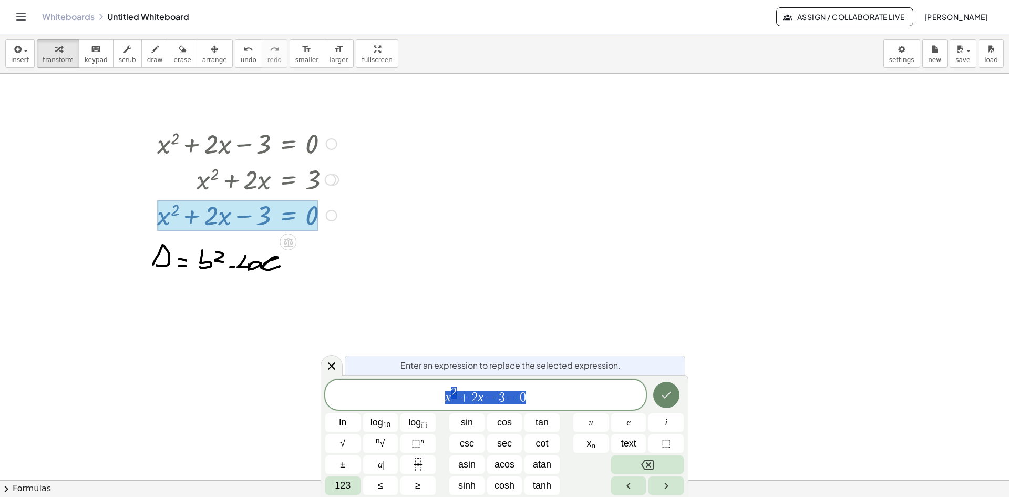
click at [670, 395] on icon "Done" at bounding box center [666, 394] width 13 height 13
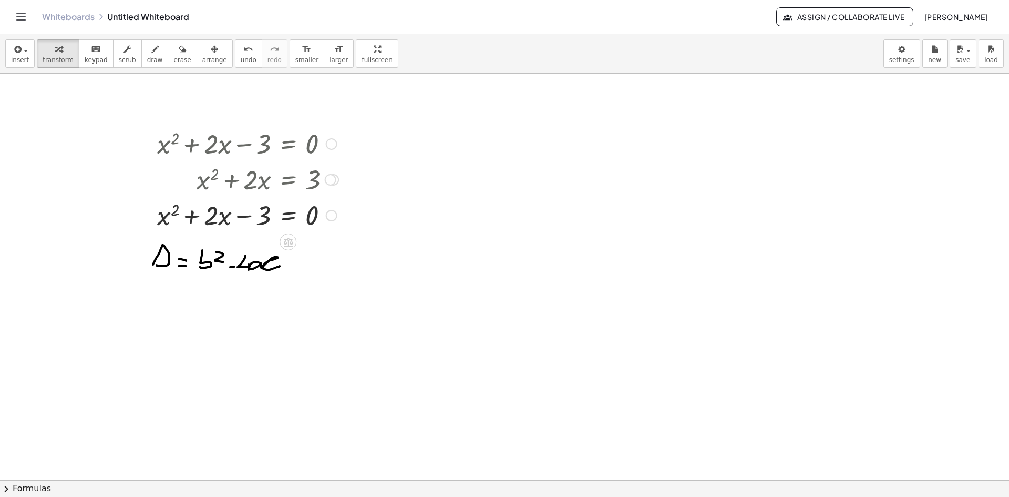
click at [176, 258] on div at bounding box center [504, 480] width 1009 height 812
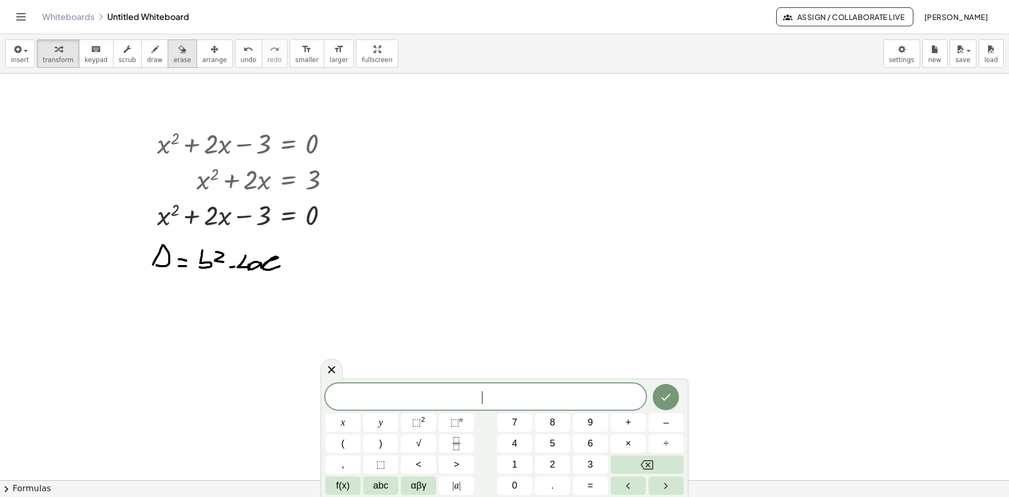
click at [179, 49] on icon "button" at bounding box center [182, 49] width 7 height 13
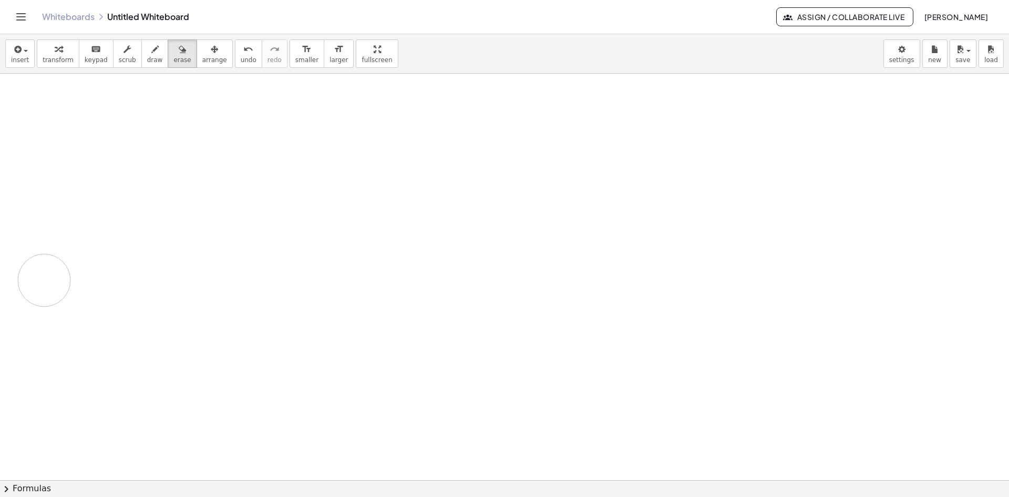
drag, startPoint x: 275, startPoint y: 263, endPoint x: 448, endPoint y: 85, distance: 248.6
click at [289, 163] on div at bounding box center [504, 480] width 1009 height 812
